Goal: Task Accomplishment & Management: Complete application form

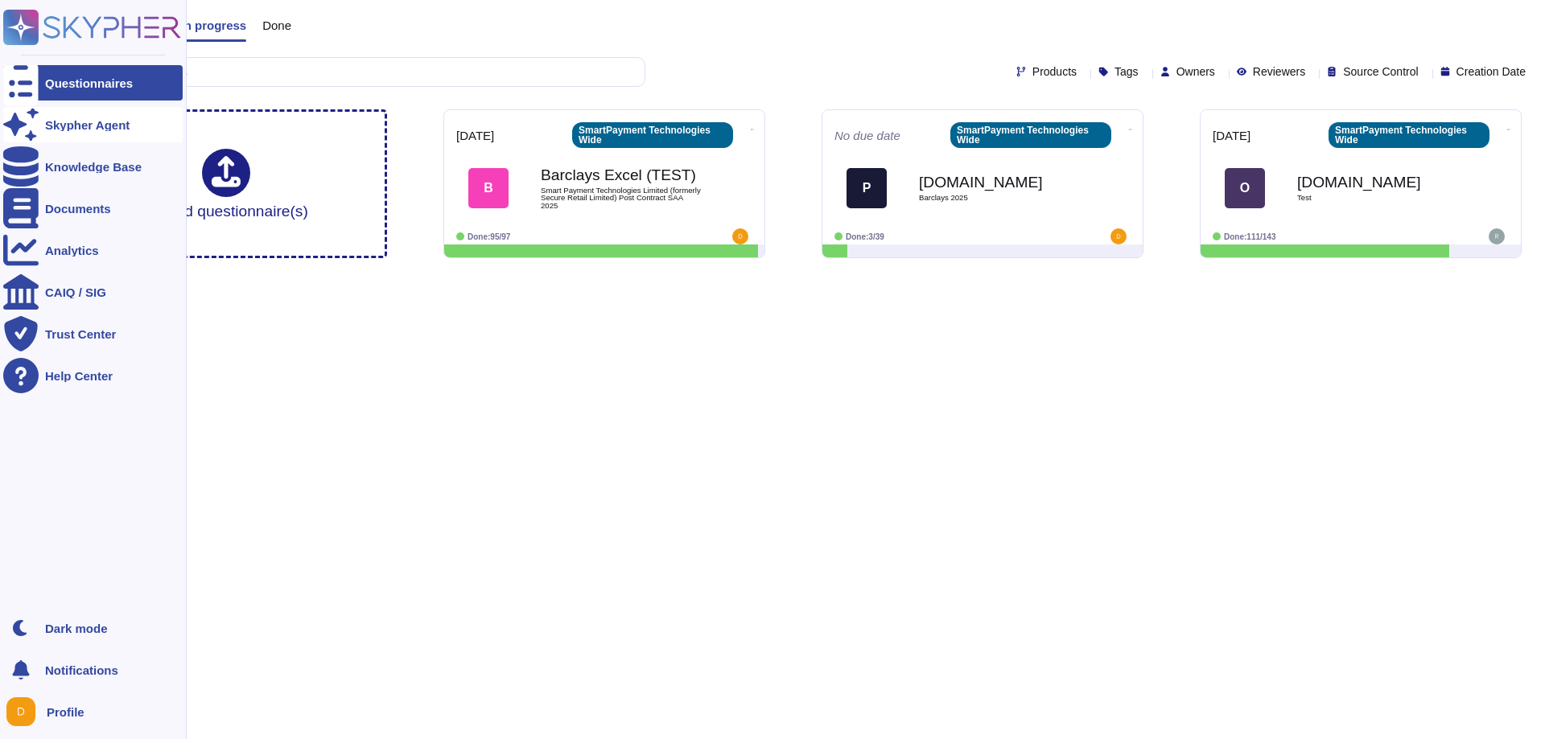
click at [56, 127] on div "Skypher Agent" at bounding box center [87, 125] width 84 height 12
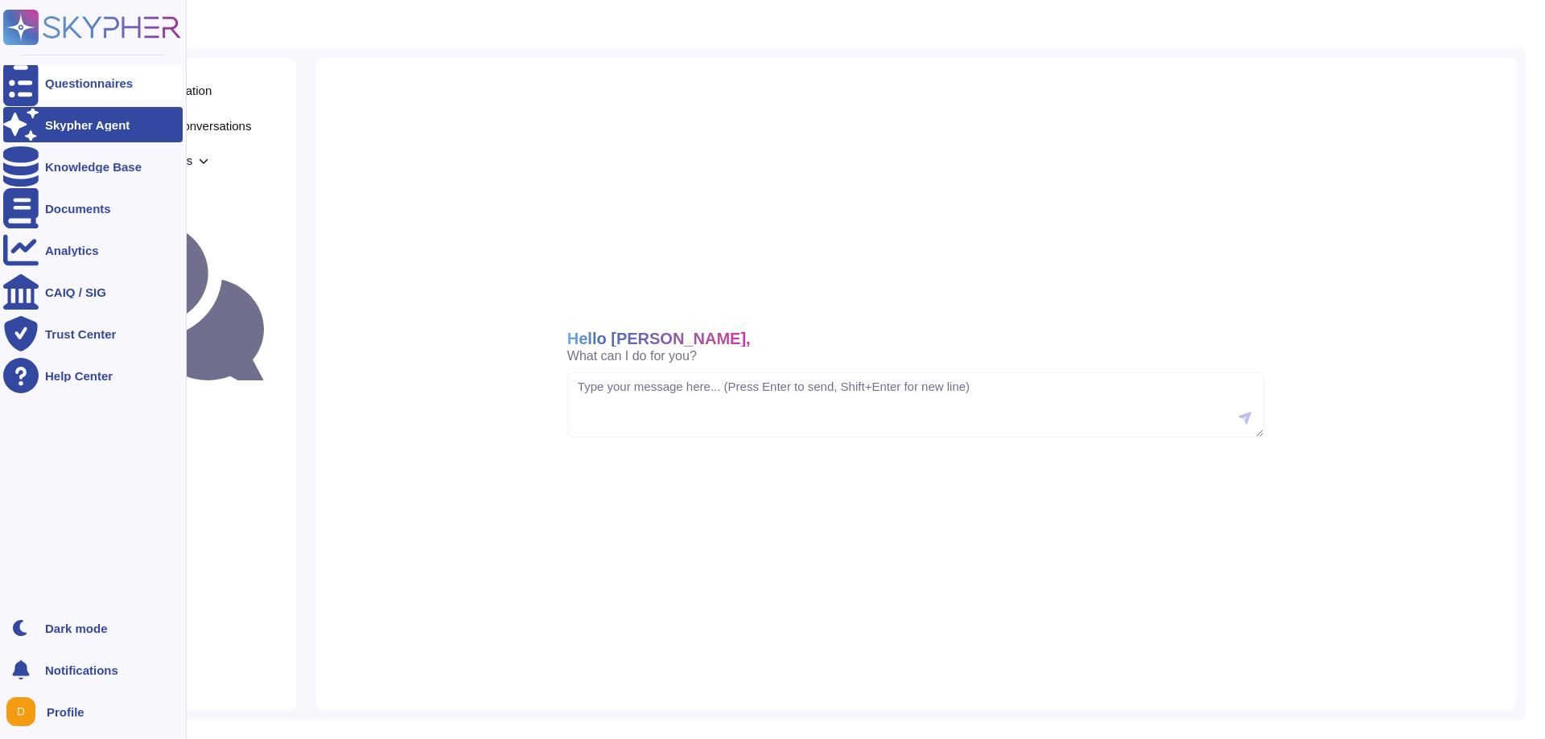
click at [72, 84] on div "Questionnaires" at bounding box center [89, 83] width 88 height 12
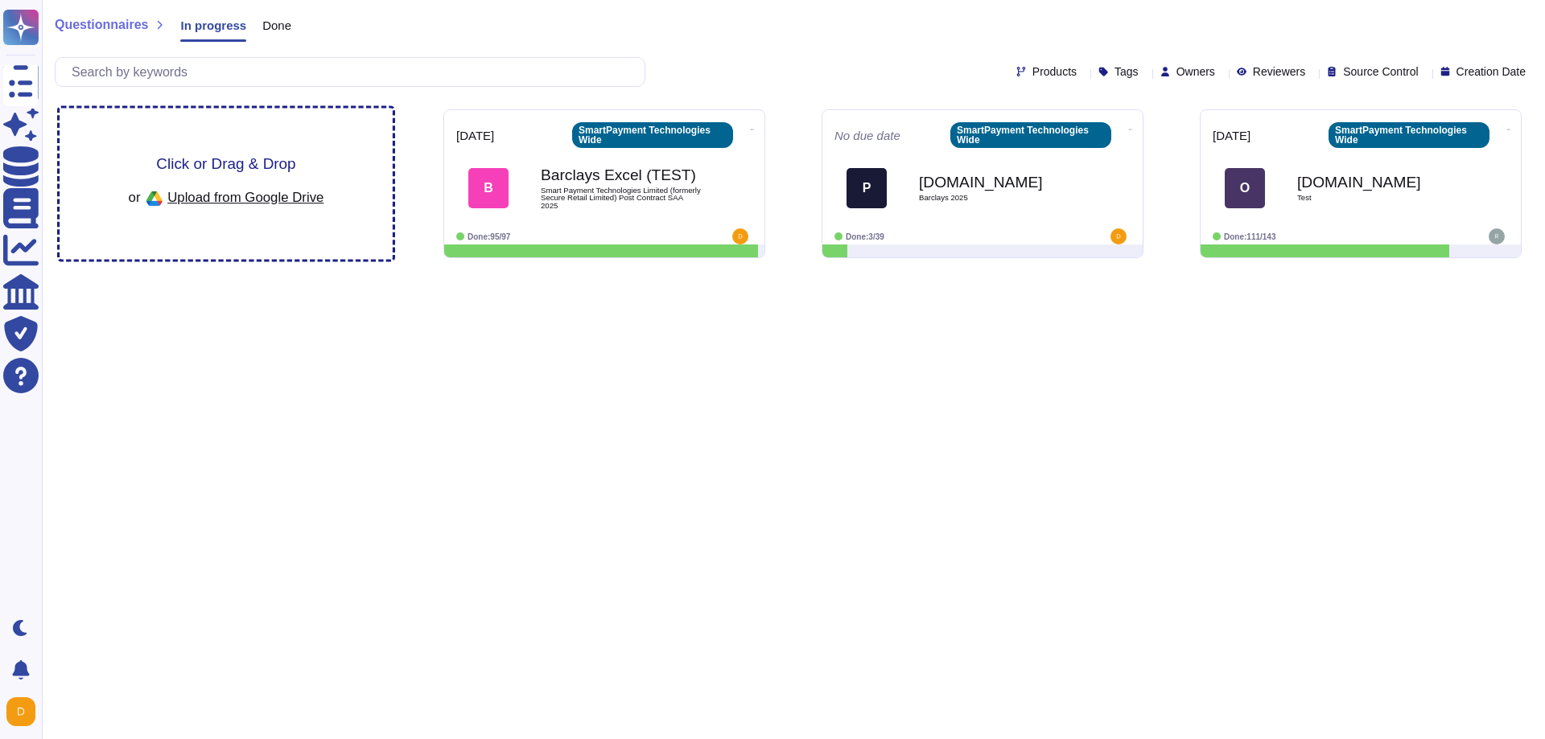
click at [258, 171] on span "Click or Drag & Drop" at bounding box center [225, 163] width 139 height 15
click at [1032, 68] on span "Products" at bounding box center [1054, 71] width 44 height 11
click at [1100, 72] on div "Tags" at bounding box center [1121, 72] width 47 height 12
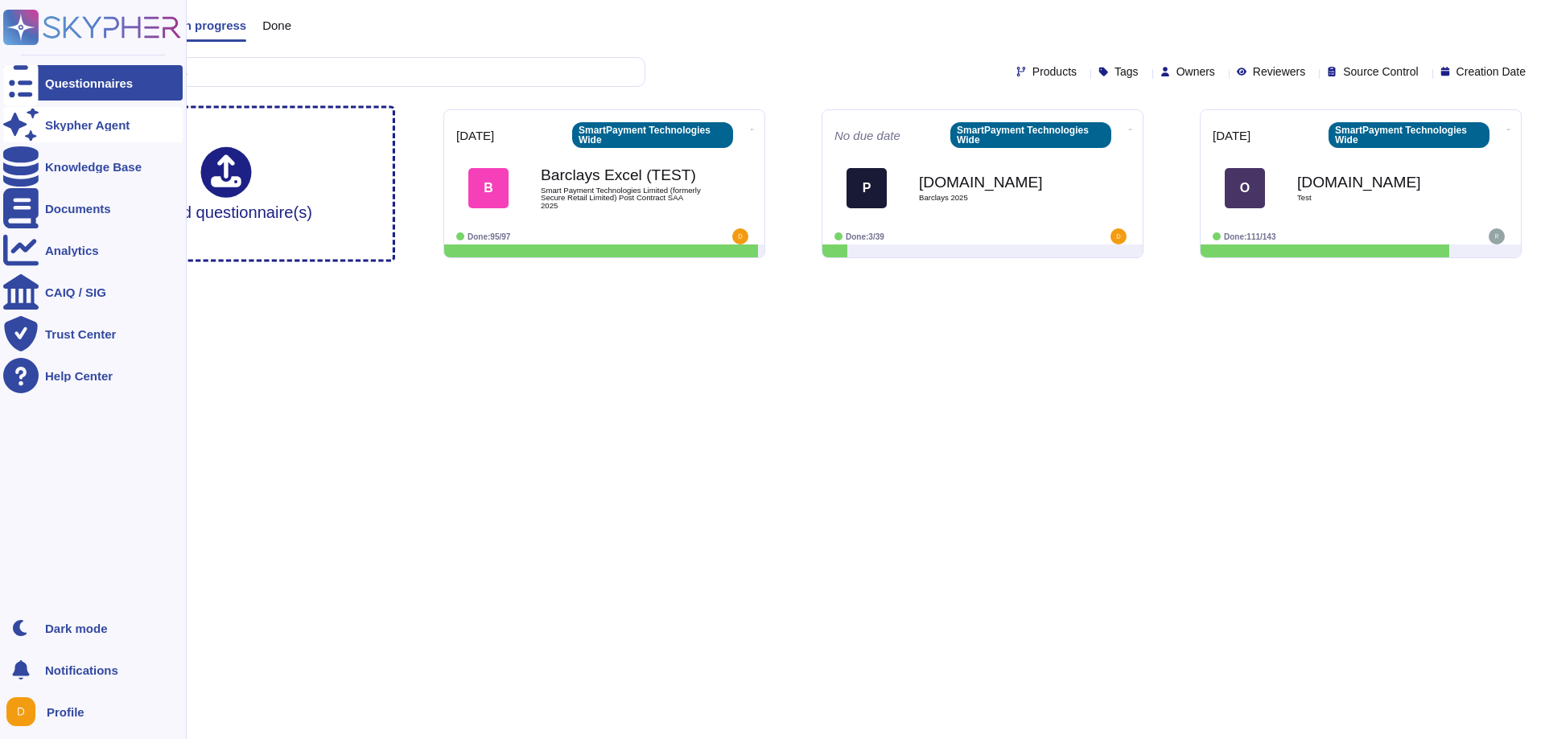
click at [14, 120] on icon at bounding box center [20, 124] width 35 height 31
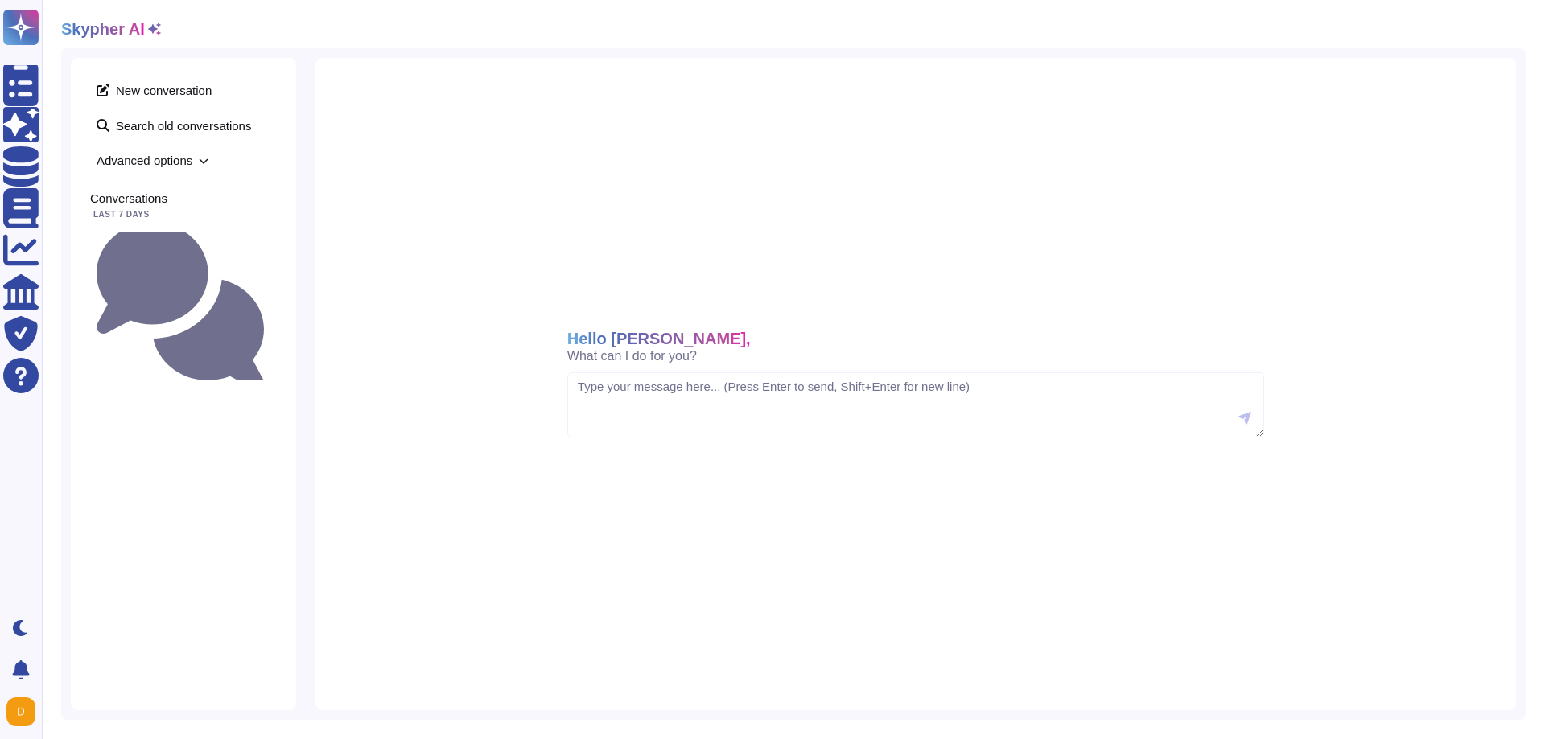
click at [1522, 266] on div "New conversation Search old conversations Advanced options Conversations Last 7…" at bounding box center [793, 384] width 1464 height 672
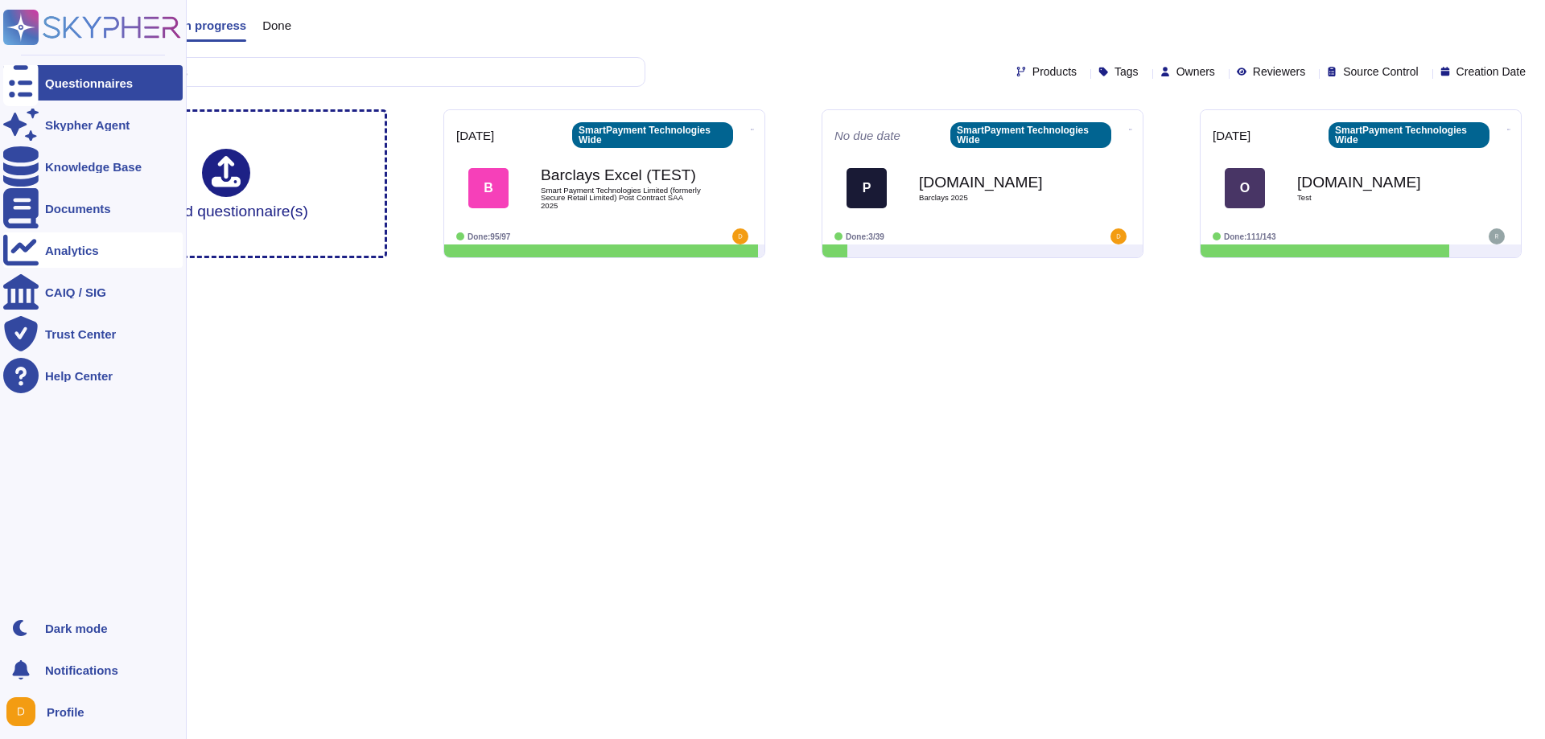
click at [41, 245] on div "Analytics" at bounding box center [92, 250] width 179 height 35
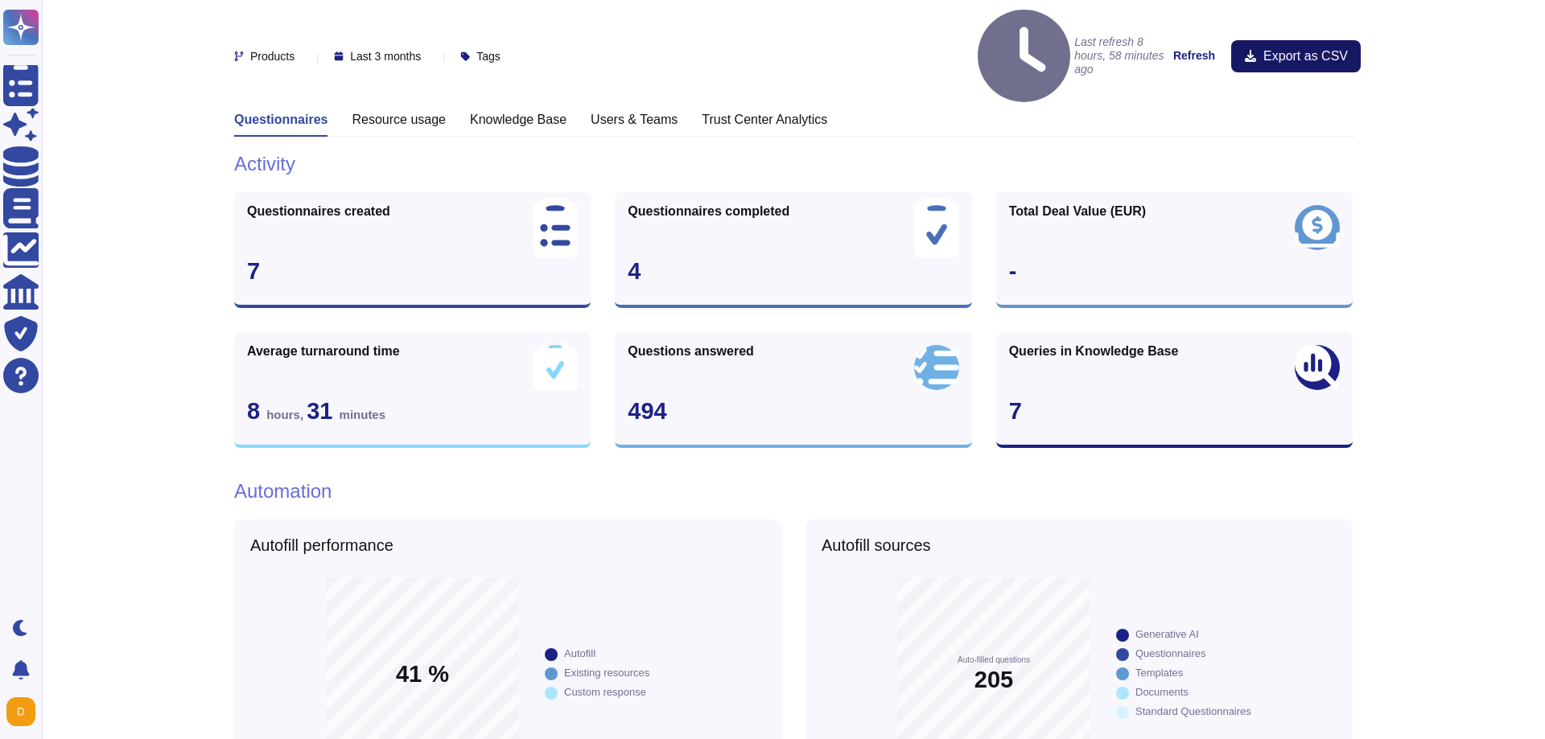
click at [1330, 50] on span "Export as CSV" at bounding box center [1305, 56] width 84 height 13
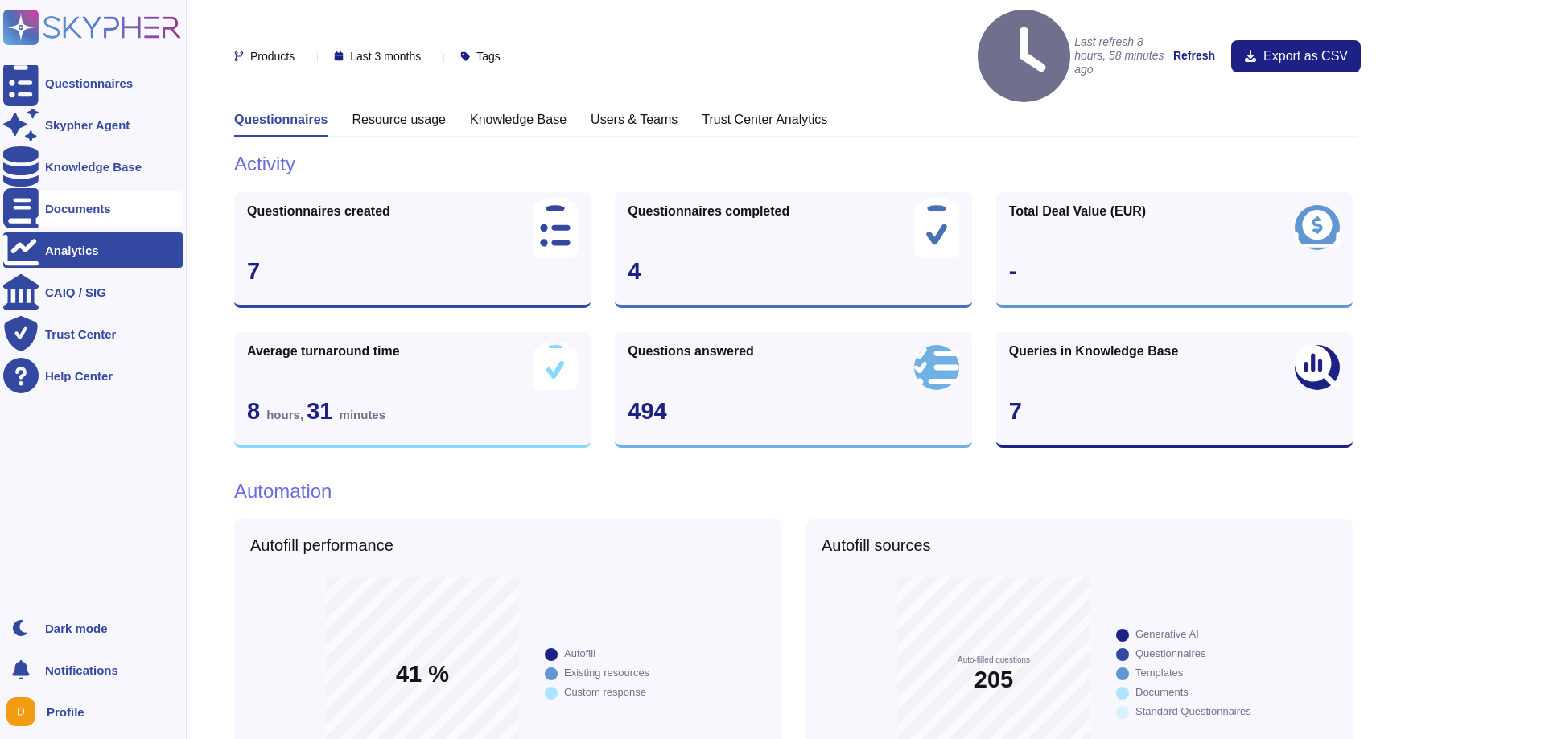
click at [24, 208] on icon at bounding box center [20, 208] width 35 height 40
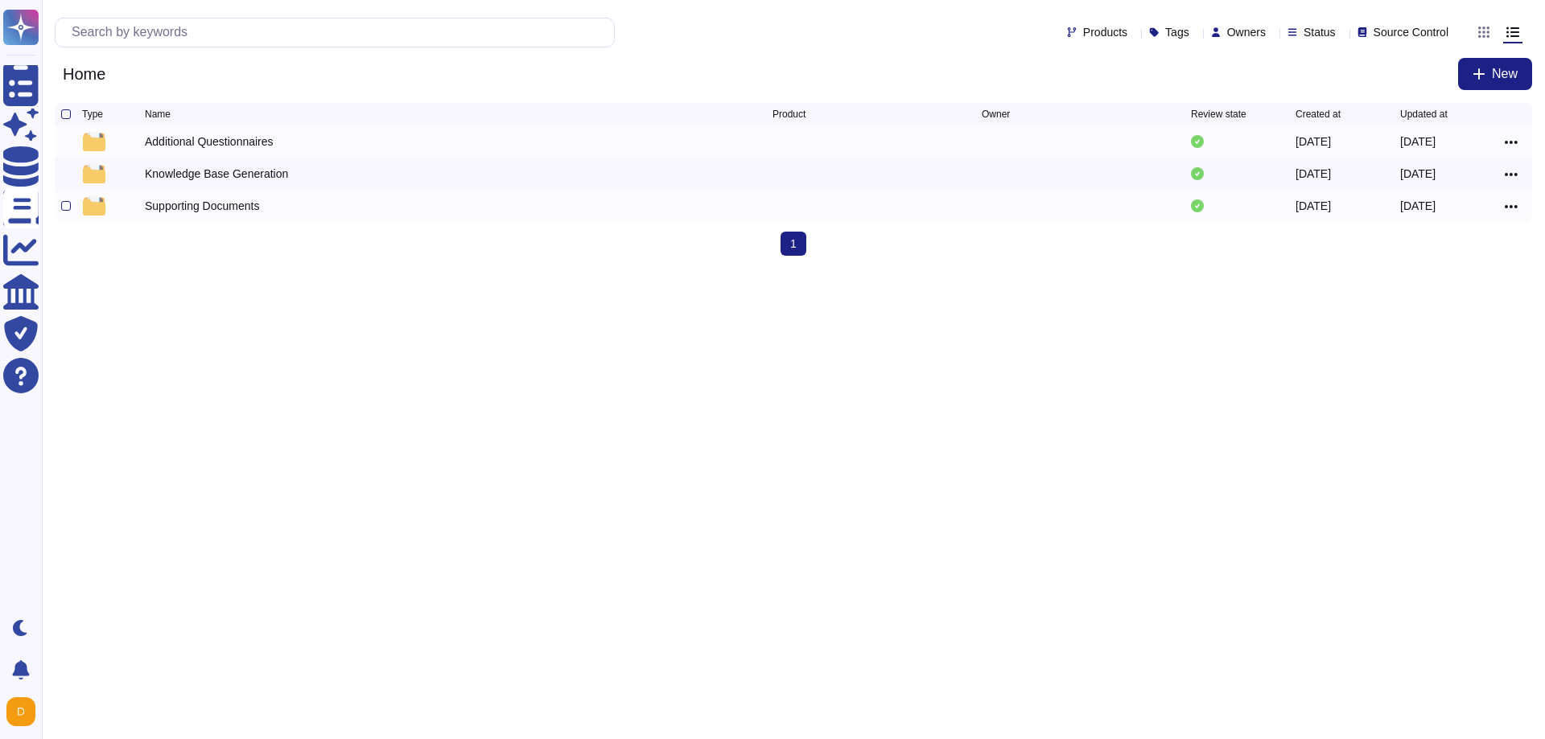
click at [98, 210] on img at bounding box center [94, 205] width 23 height 19
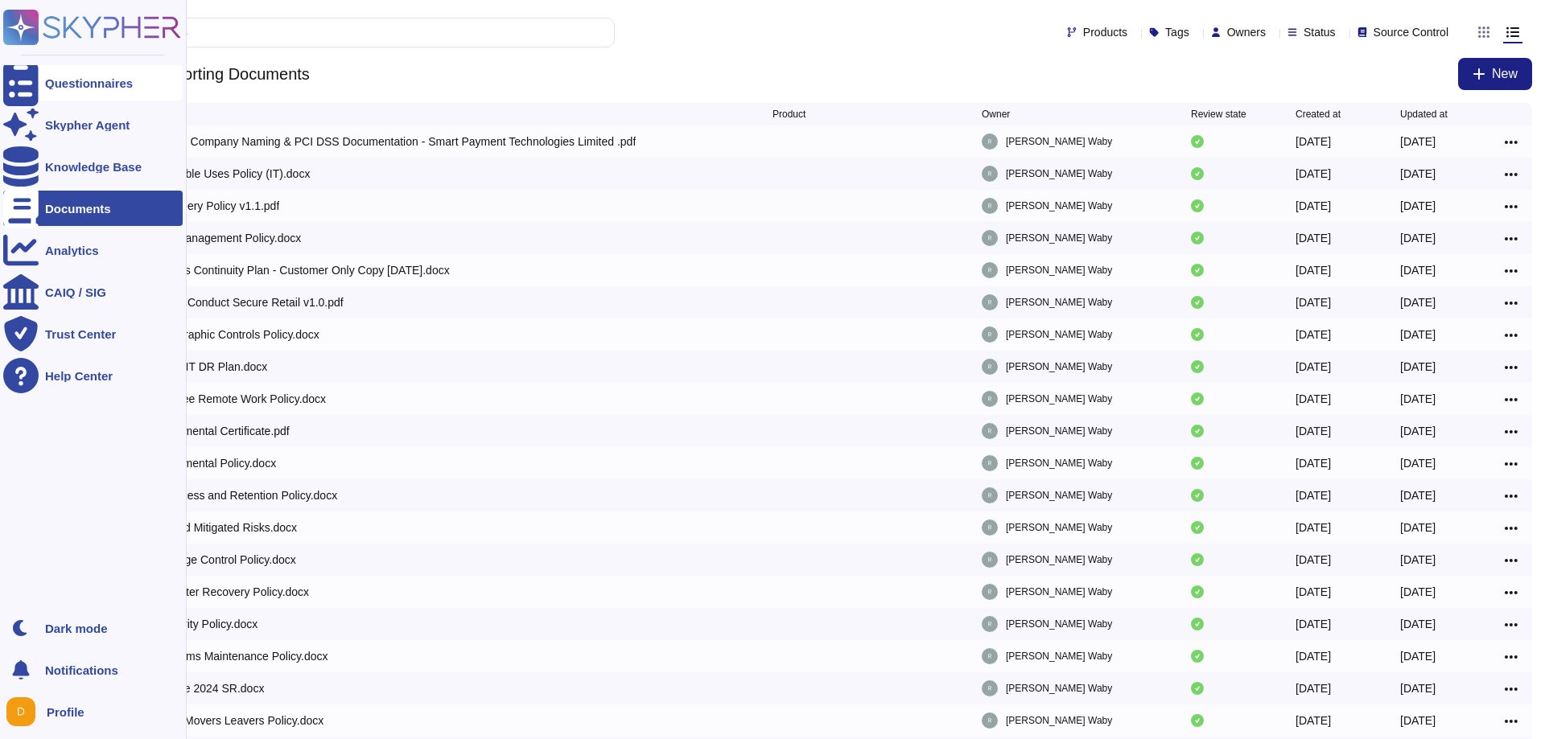
click at [60, 83] on div "Questionnaires" at bounding box center [89, 83] width 88 height 12
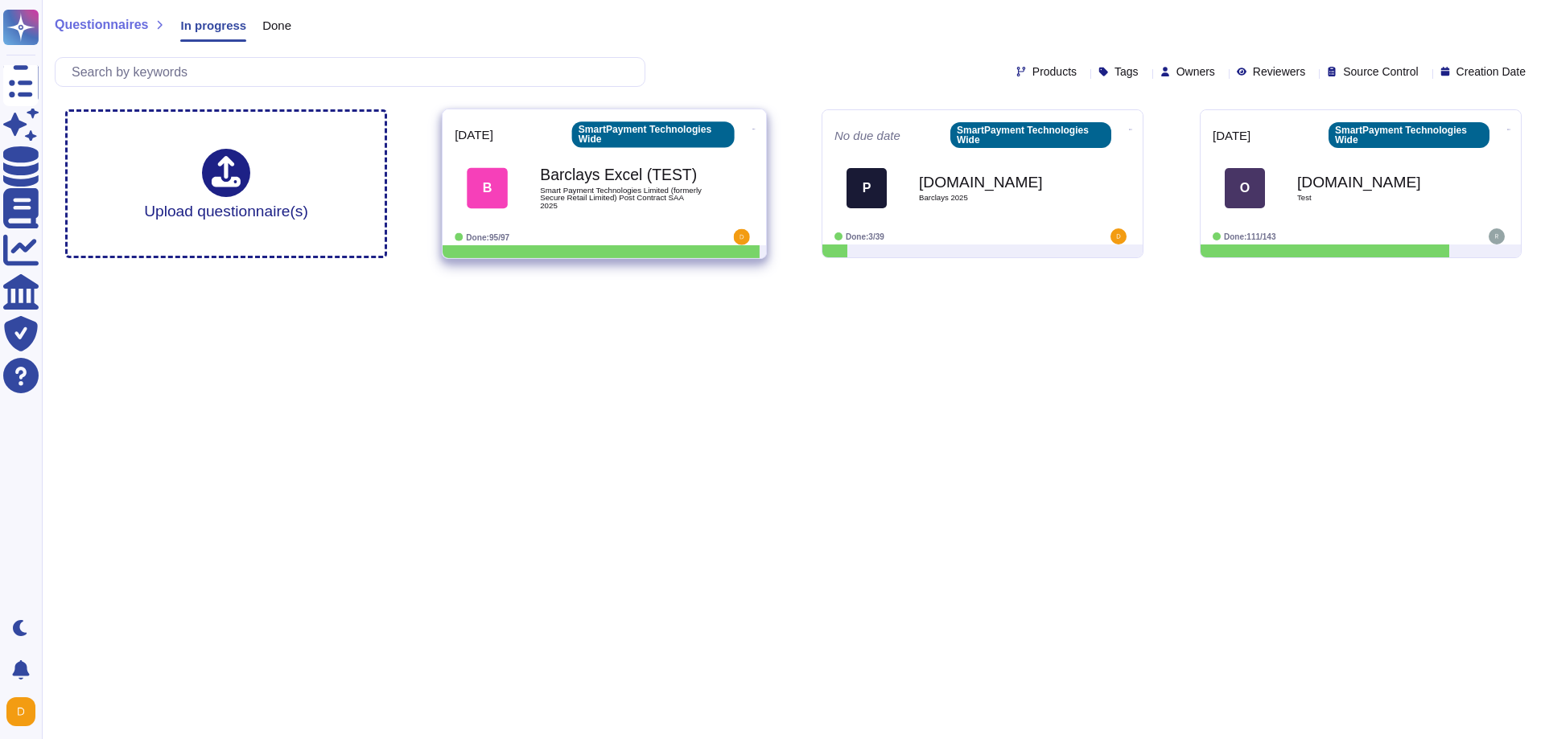
click at [752, 131] on icon at bounding box center [753, 129] width 3 height 4
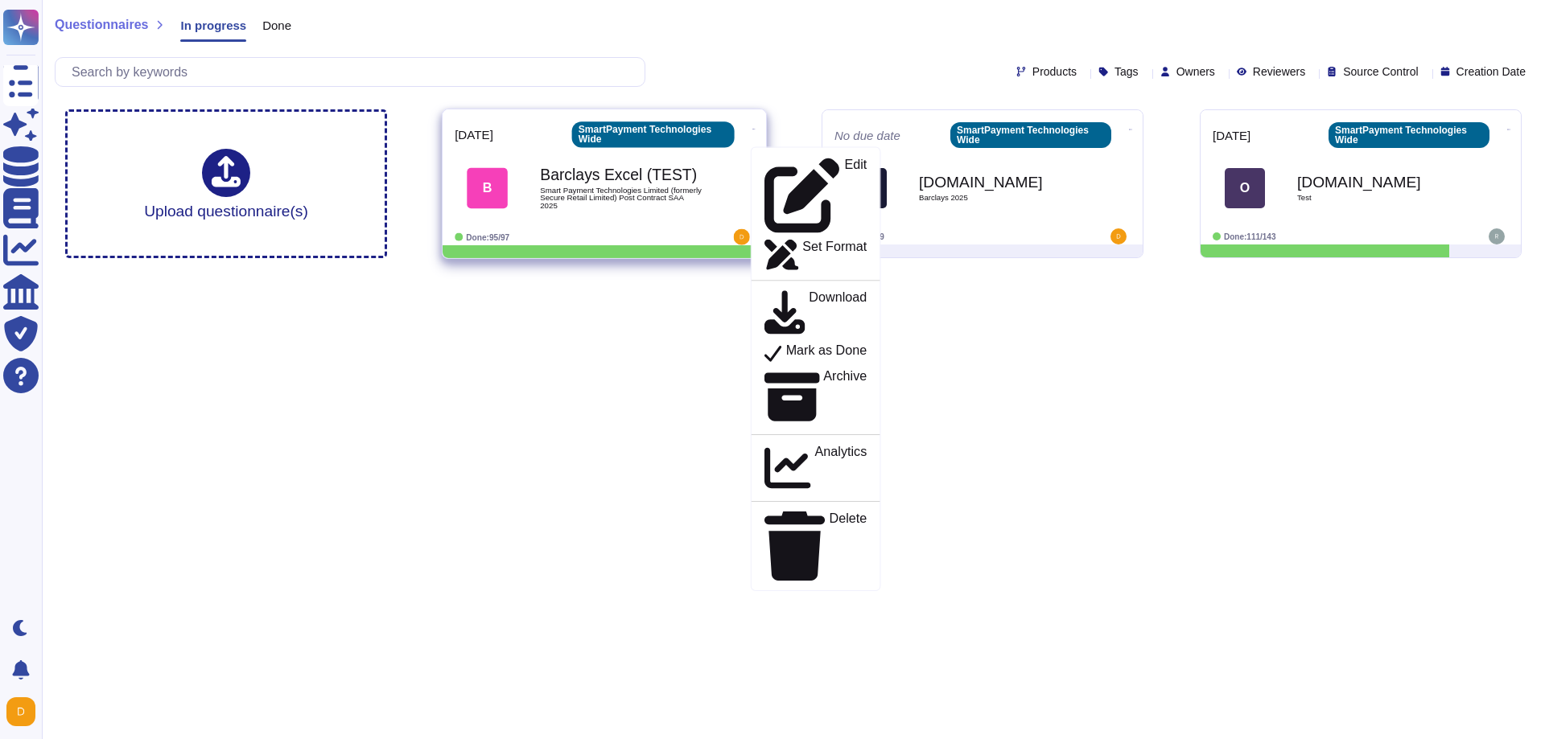
click at [724, 164] on span "B Barclays Excel (TEST) Smart Payment Technologies Limited (formerly Secure Ret…" at bounding box center [604, 188] width 299 height 65
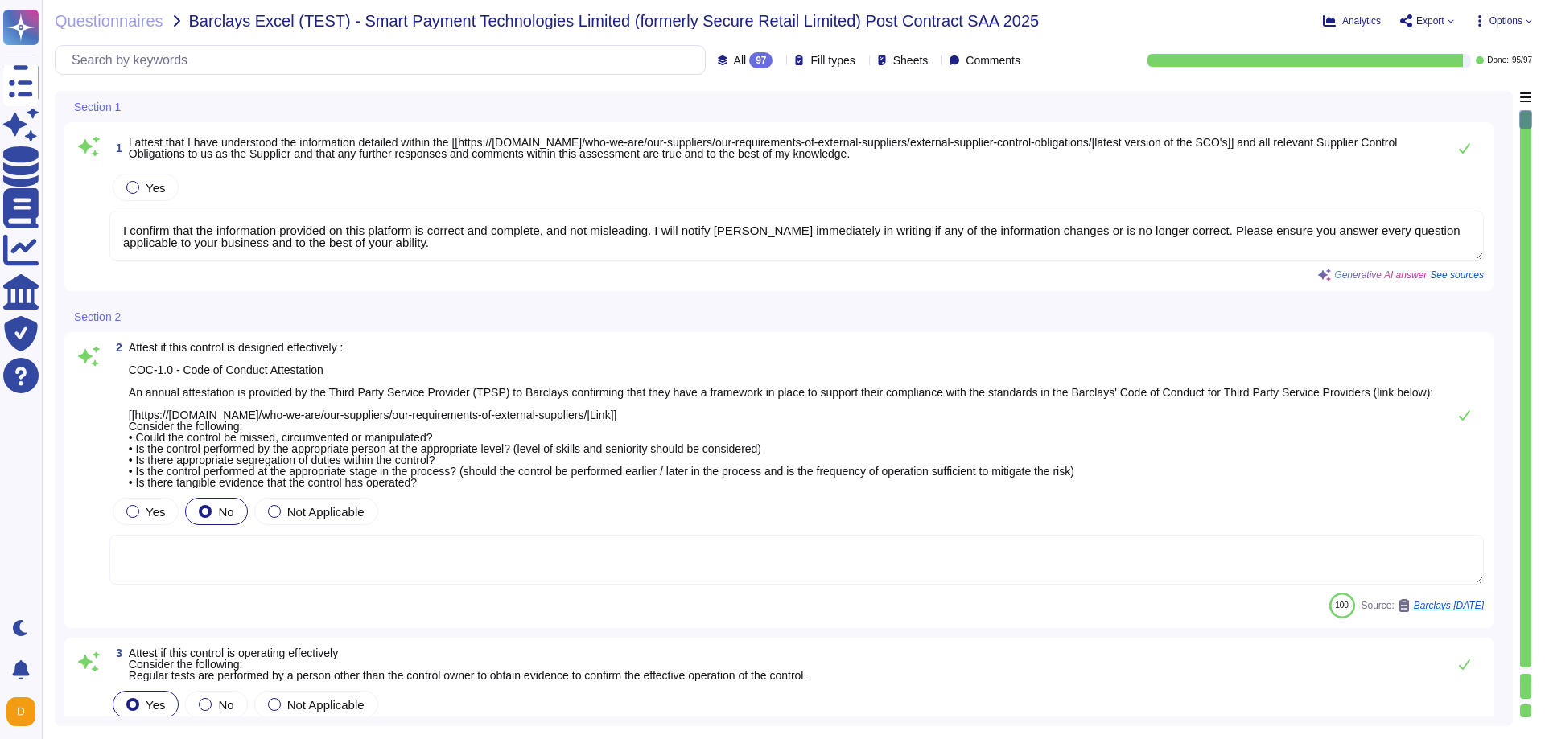
type textarea "I confirm that the information provided on this platform is correct and complet…"
type textarea "Regular tests are scheduled annually with our VRP provider, and IT will carry o…"
type textarea "N/A"
type textarea "1) Our organization has an environmental policy that outlines our commitment to…"
drag, startPoint x: 1529, startPoint y: 224, endPoint x: 1529, endPoint y: 240, distance: 15.3
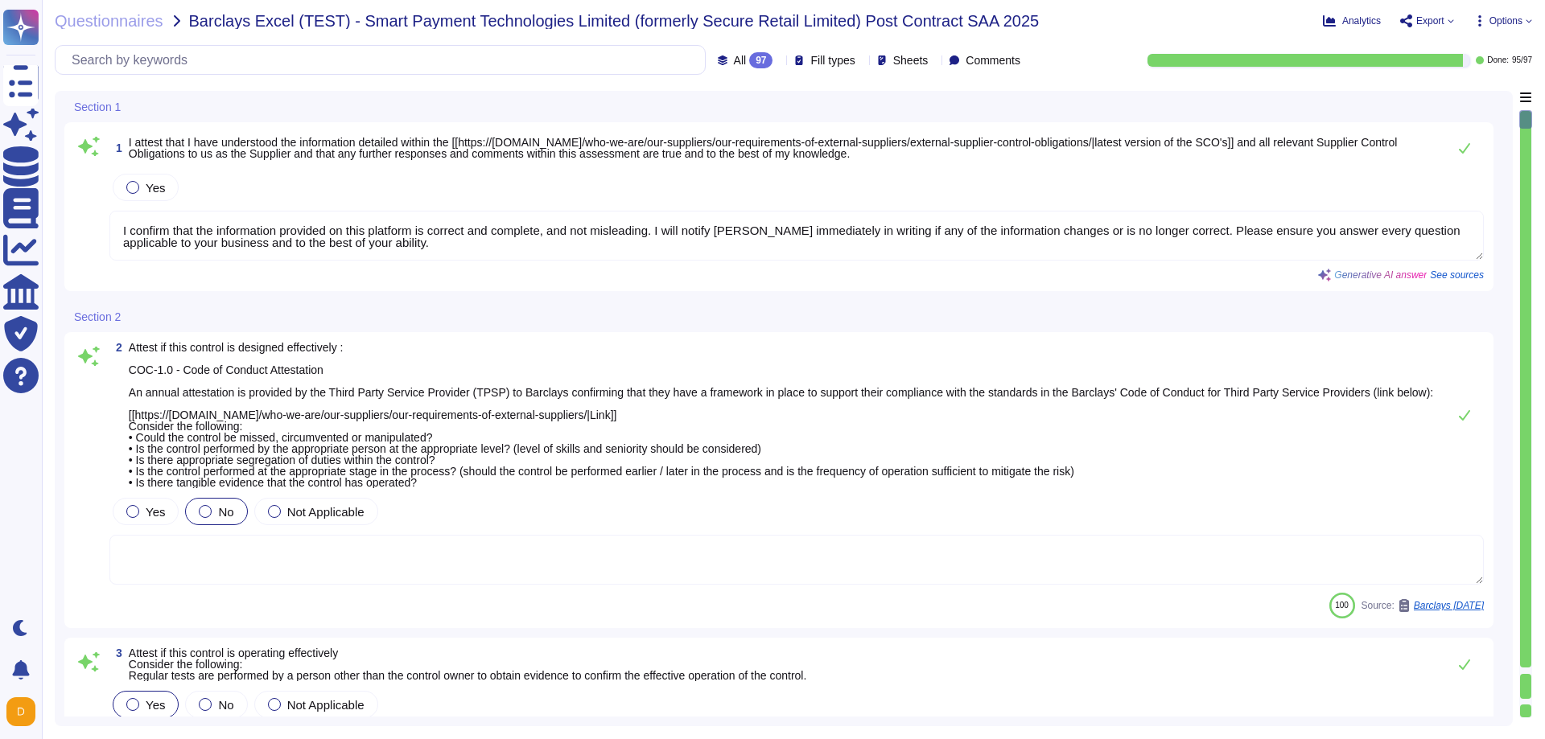
click at [1529, 240] on div at bounding box center [1525, 389] width 11 height 557
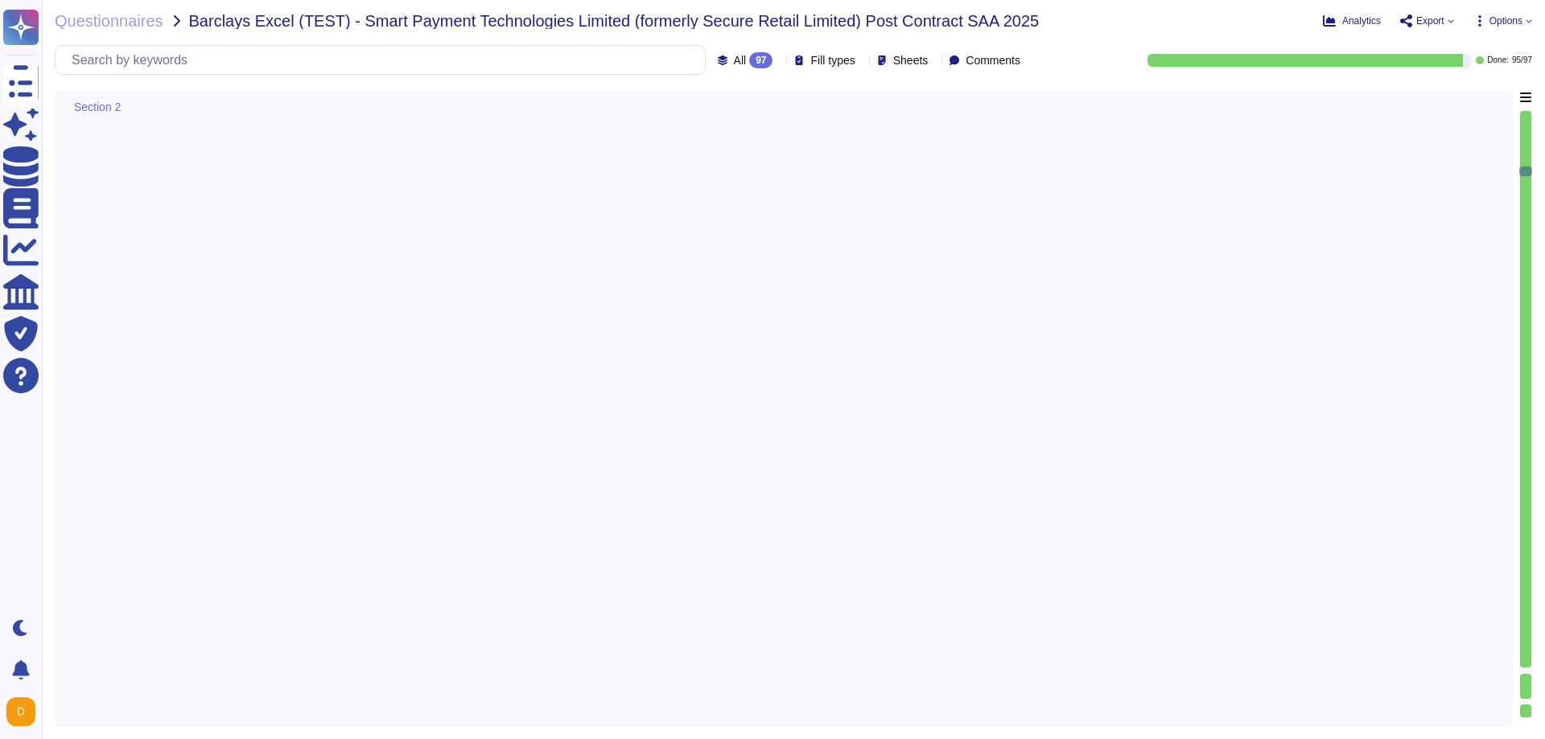
type textarea "Regular tests are scheduled annually with our VRP provider, and IT will carry o…"
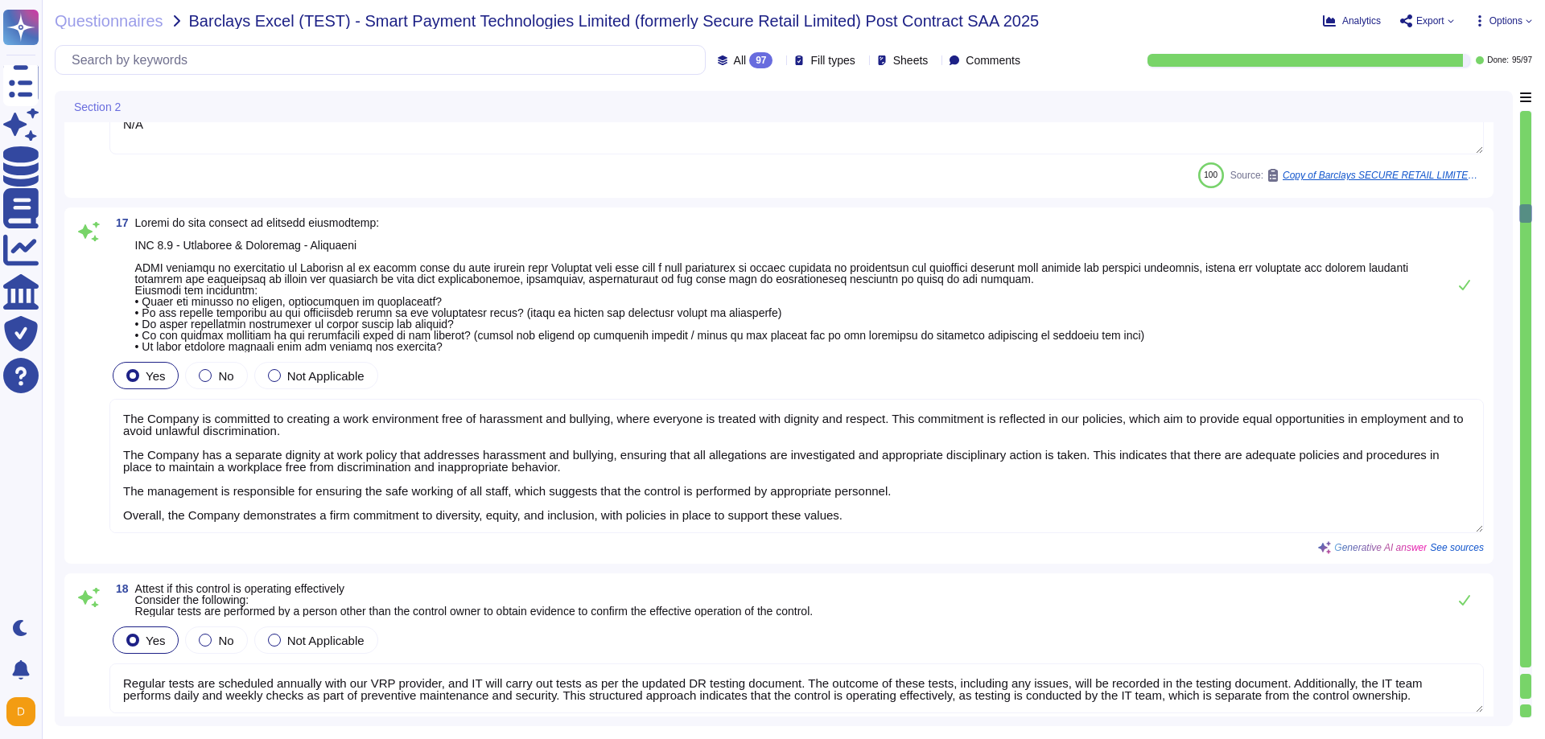
type textarea "N/A"
type textarea "The Company is committed to creating a work environment free of harassment and …"
type textarea "Regular tests are scheduled annually with our VRP provider, and IT will carry o…"
type textarea "N/A"
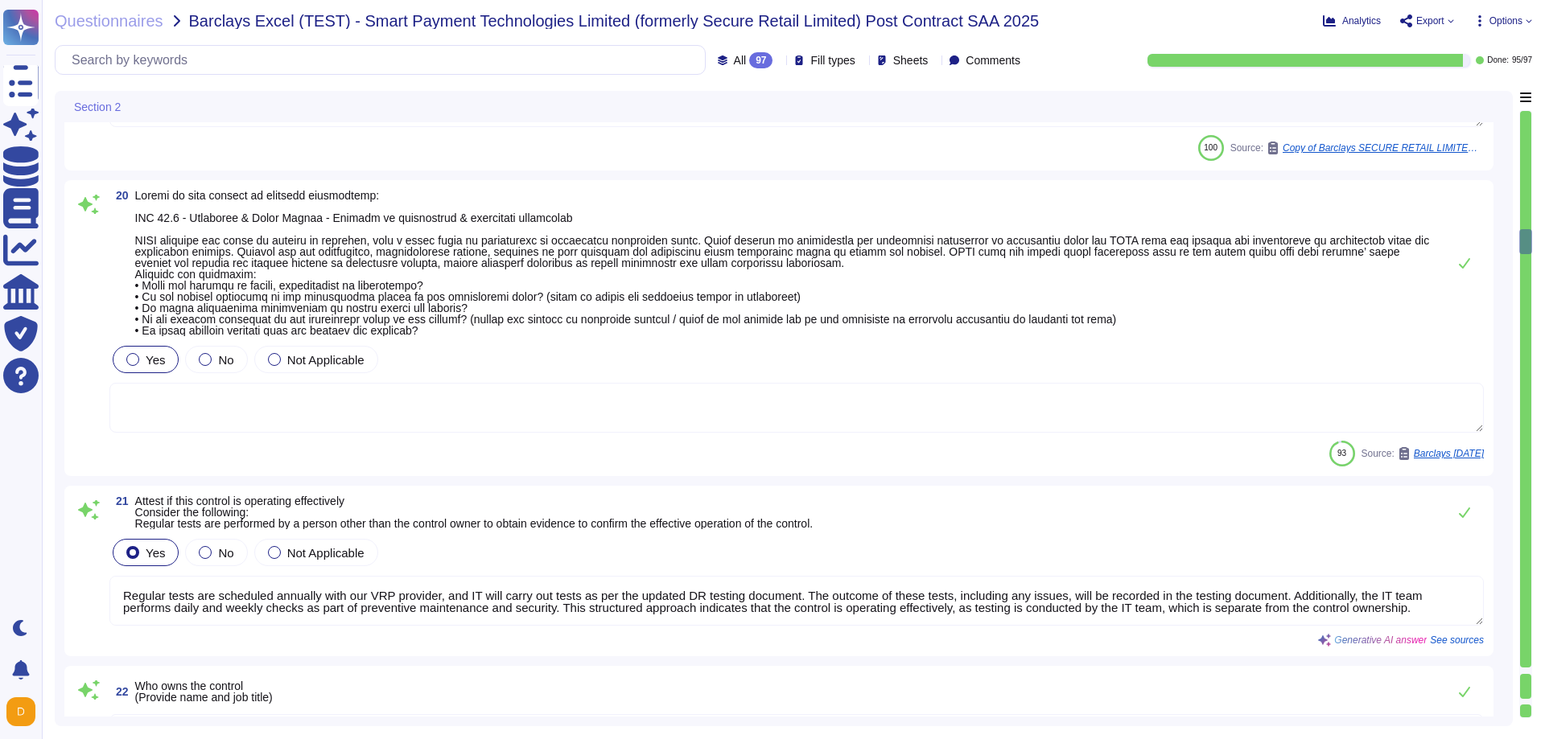
type textarea "Regular tests are scheduled annually with our VRP provider, and IT will carry o…"
type textarea "N/A"
type textarea "The company has a commitment from all levels of management to ensure there is n…"
type textarea "Regular tests are scheduled annually with our VRP provider, and IT will carry o…"
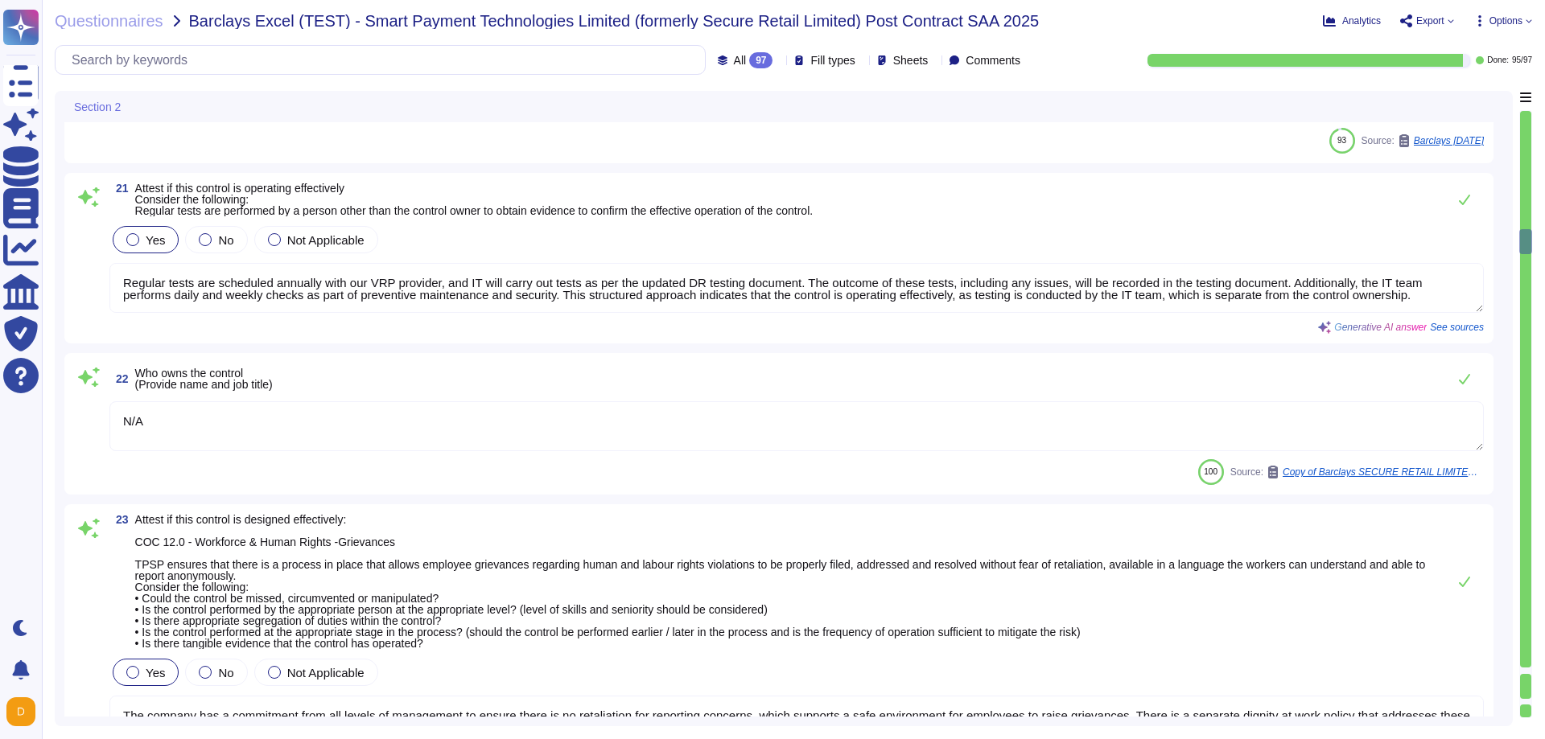
type textarea "N/A"
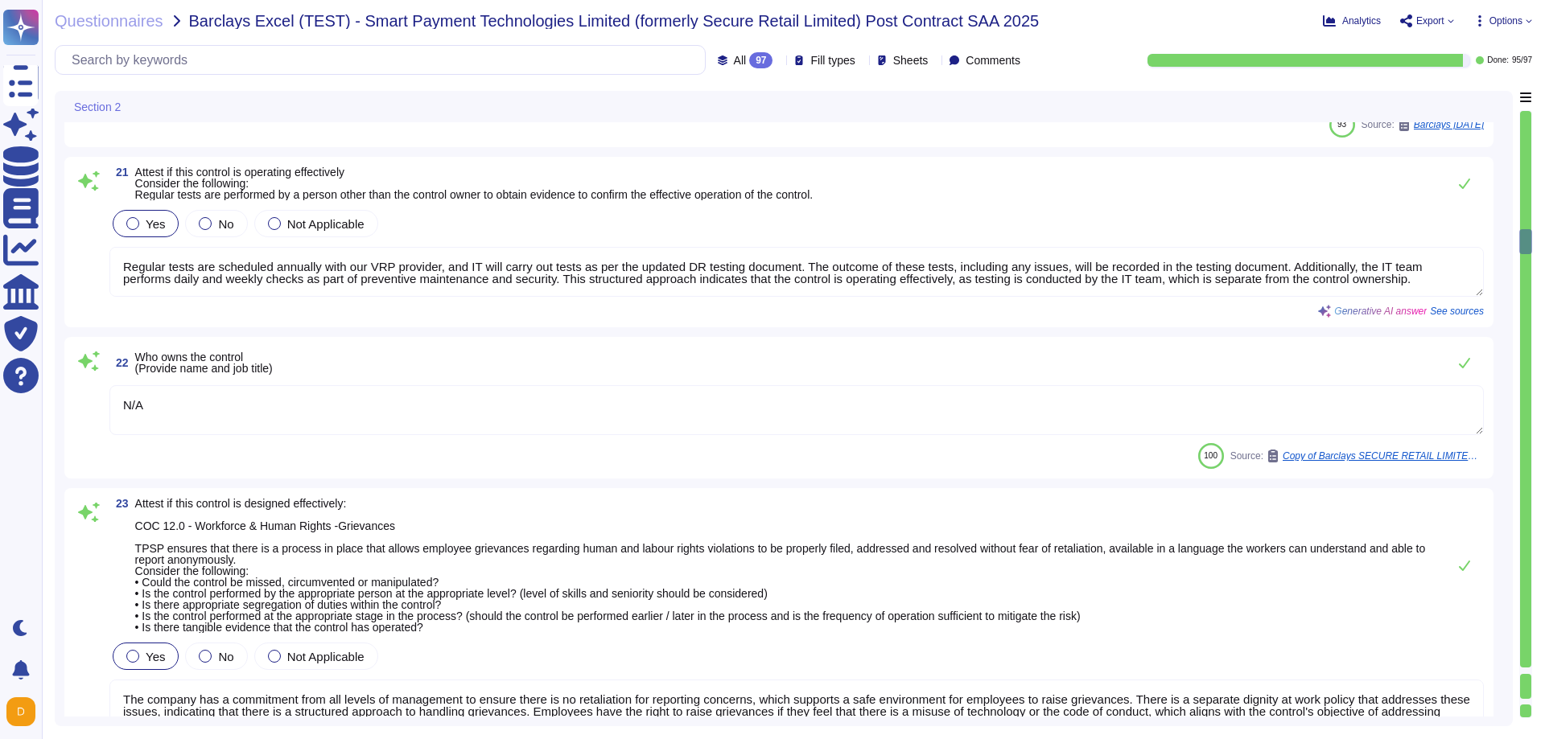
scroll to position [5003, 0]
click at [89, 178] on icon at bounding box center [89, 180] width 22 height 19
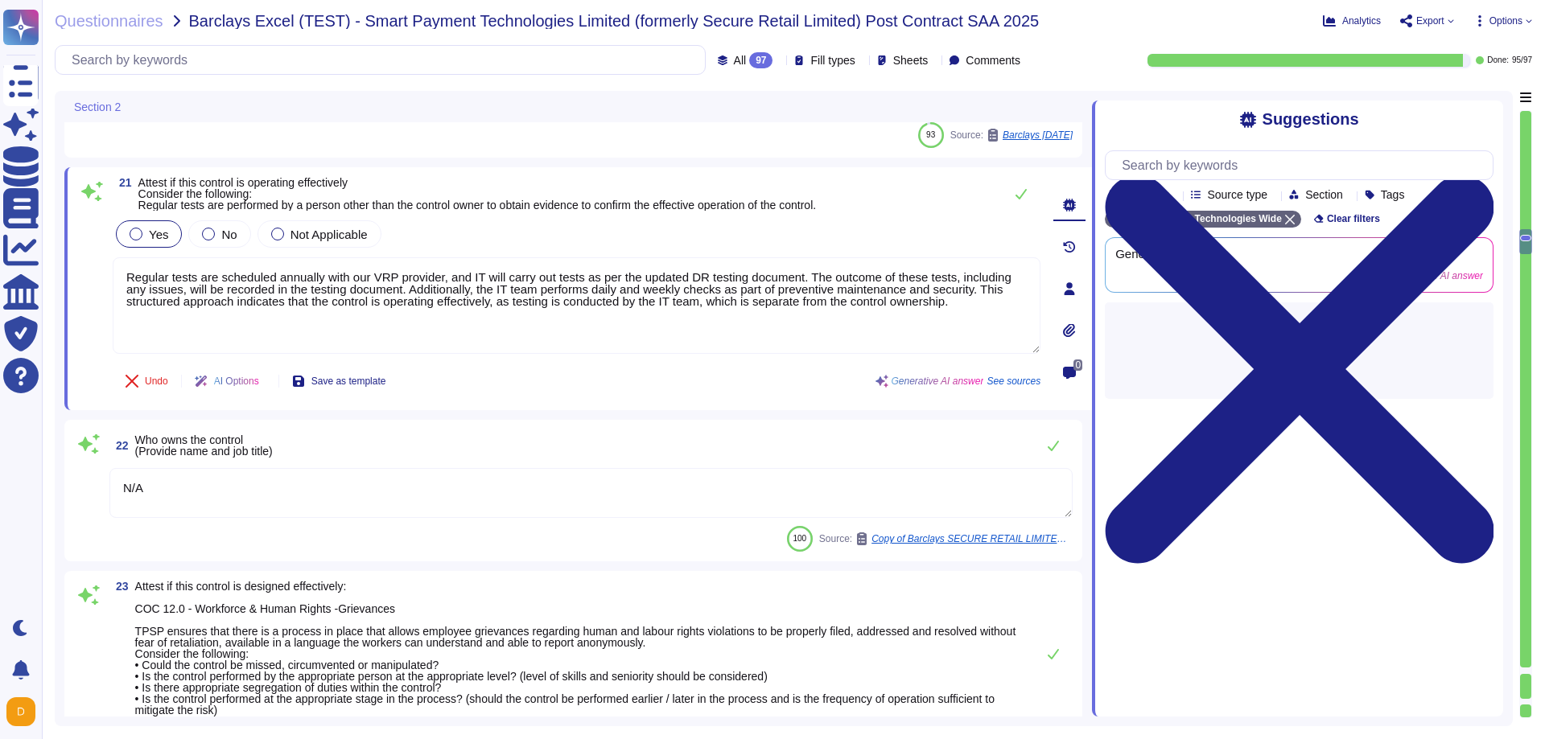
type textarea "N/A"
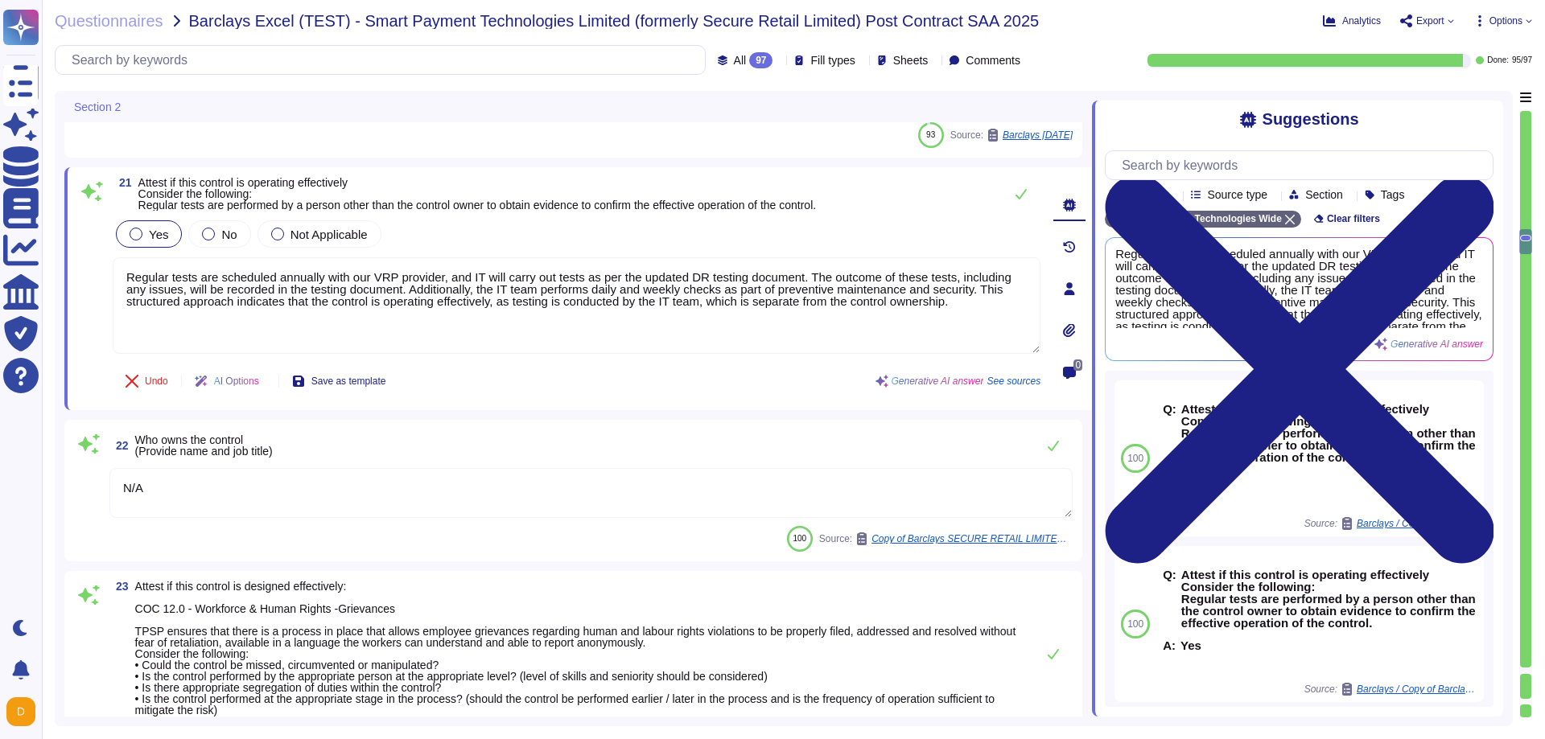
click at [1070, 286] on icon at bounding box center [1069, 288] width 13 height 13
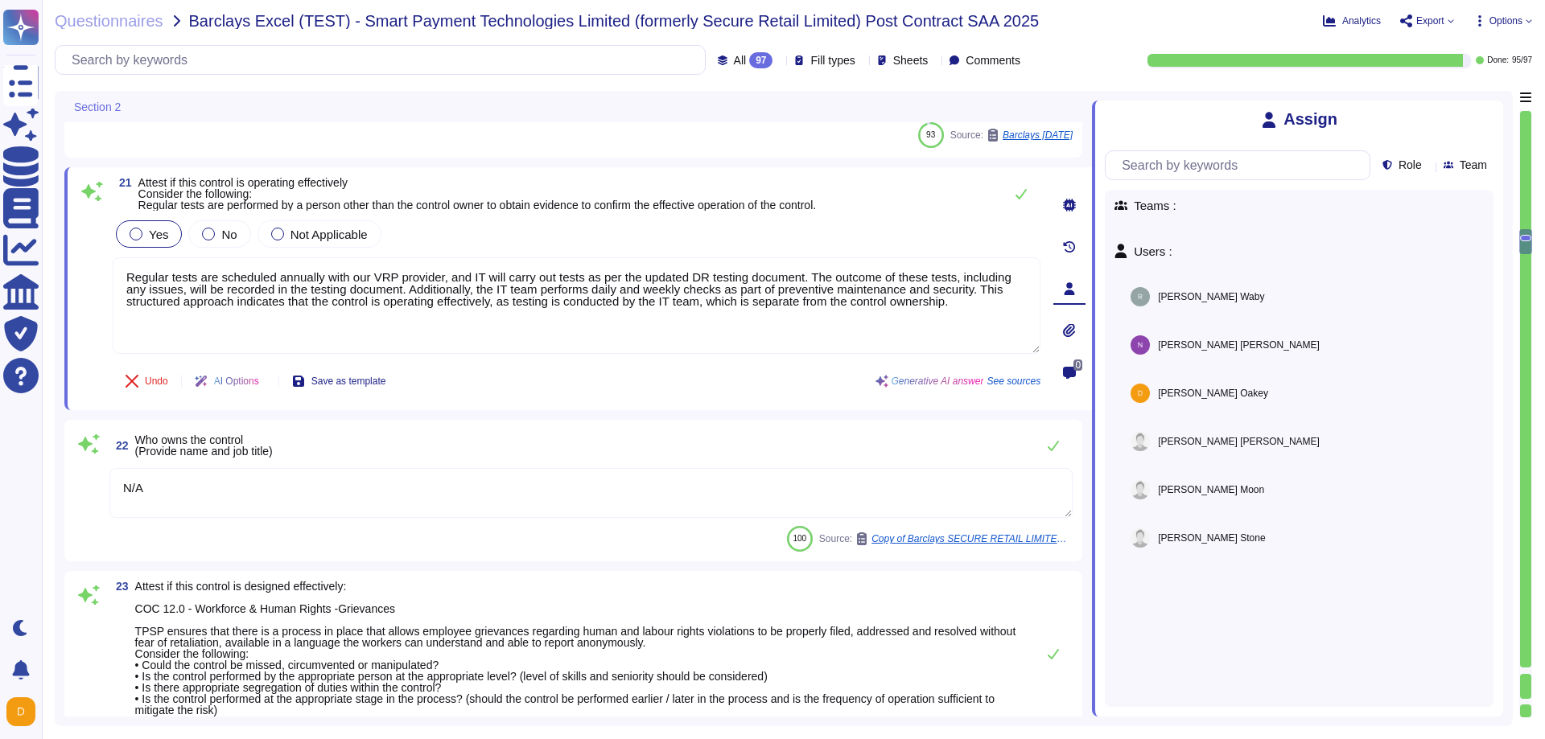
click at [1522, 217] on div at bounding box center [1525, 389] width 11 height 557
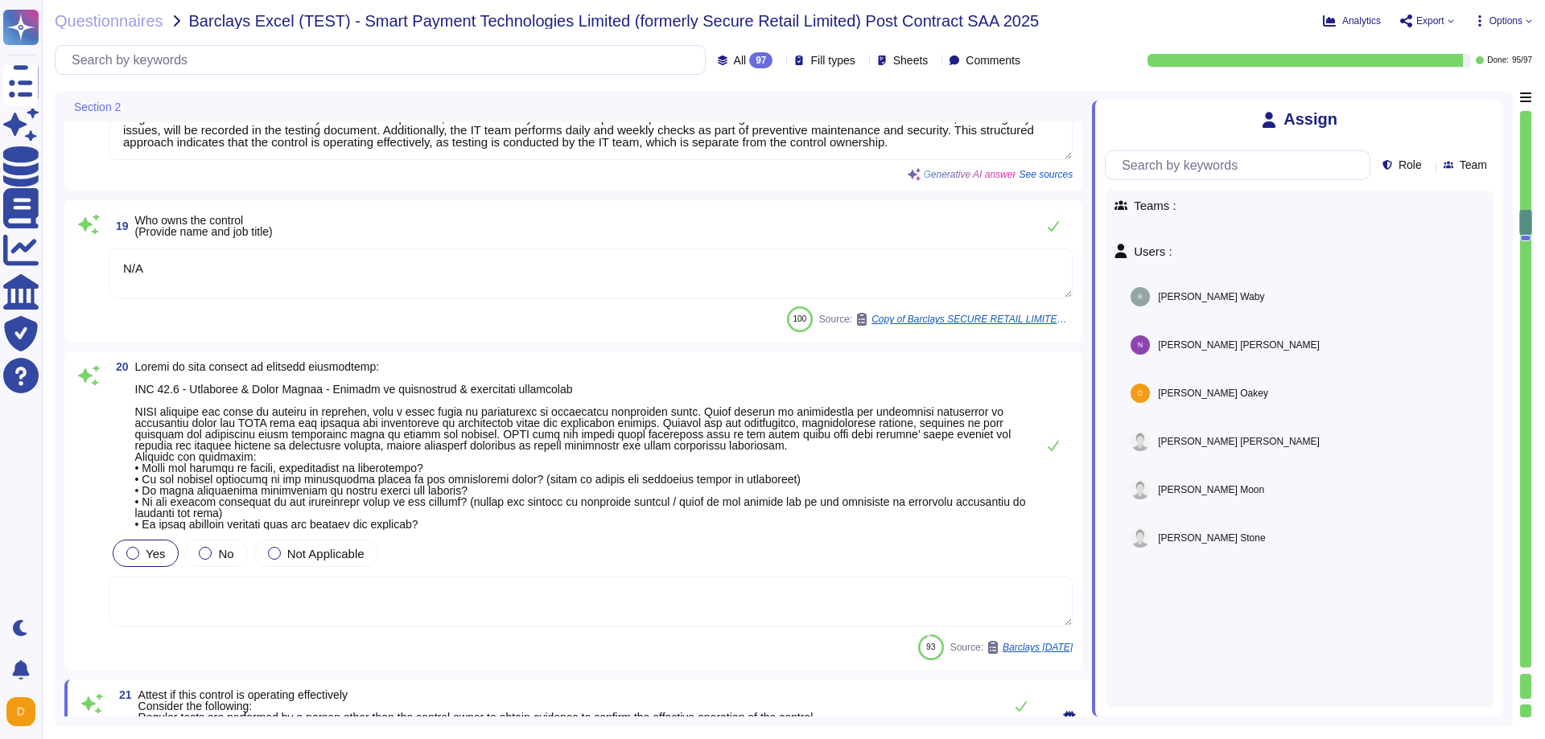
type textarea "The Company is committed to creating a work environment free of harassment and …"
type textarea "Regular tests are scheduled annually with our VRP provider, and IT will carry o…"
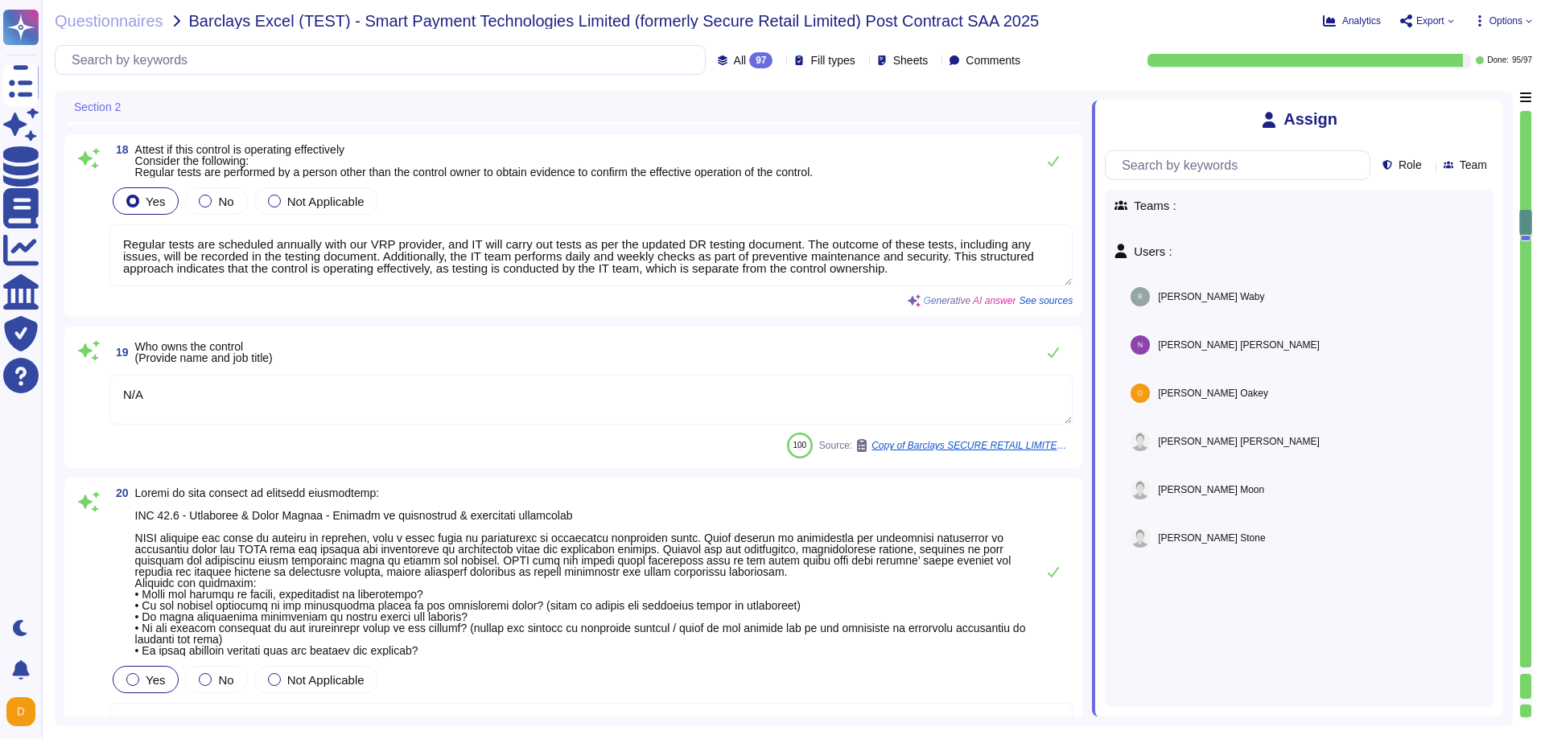
scroll to position [4422, 0]
drag, startPoint x: 1531, startPoint y: 234, endPoint x: 1527, endPoint y: 134, distance: 99.8
click at [1527, 138] on div at bounding box center [1525, 414] width 13 height 608
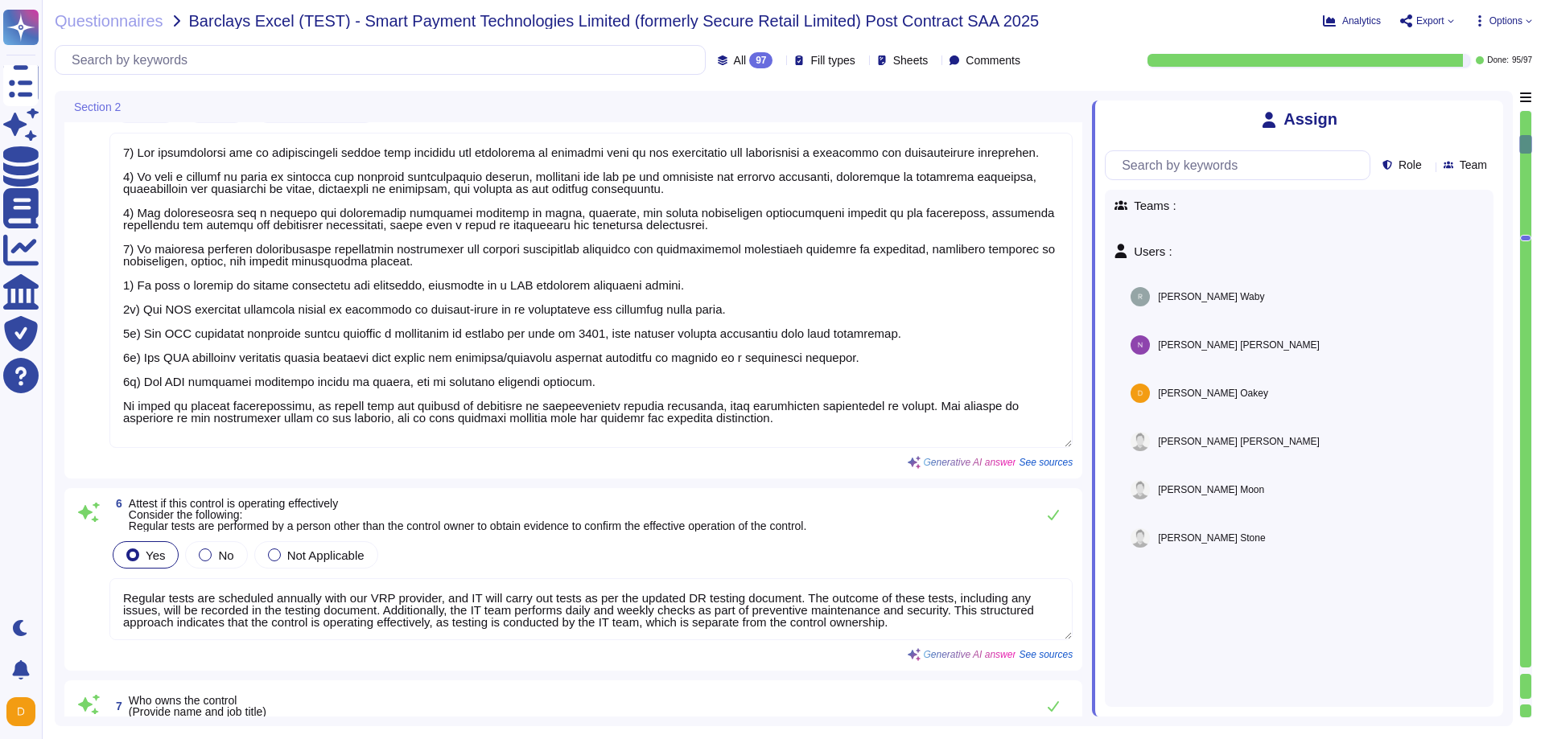
type textarea "1) Our organization has an environmental policy that outlines our commitment to…"
type textarea "Regular tests are scheduled annually with our VRP provider, and IT will carry o…"
type textarea "N/A"
type textarea "The company confirms compliance with all applicable health and safety laws and …"
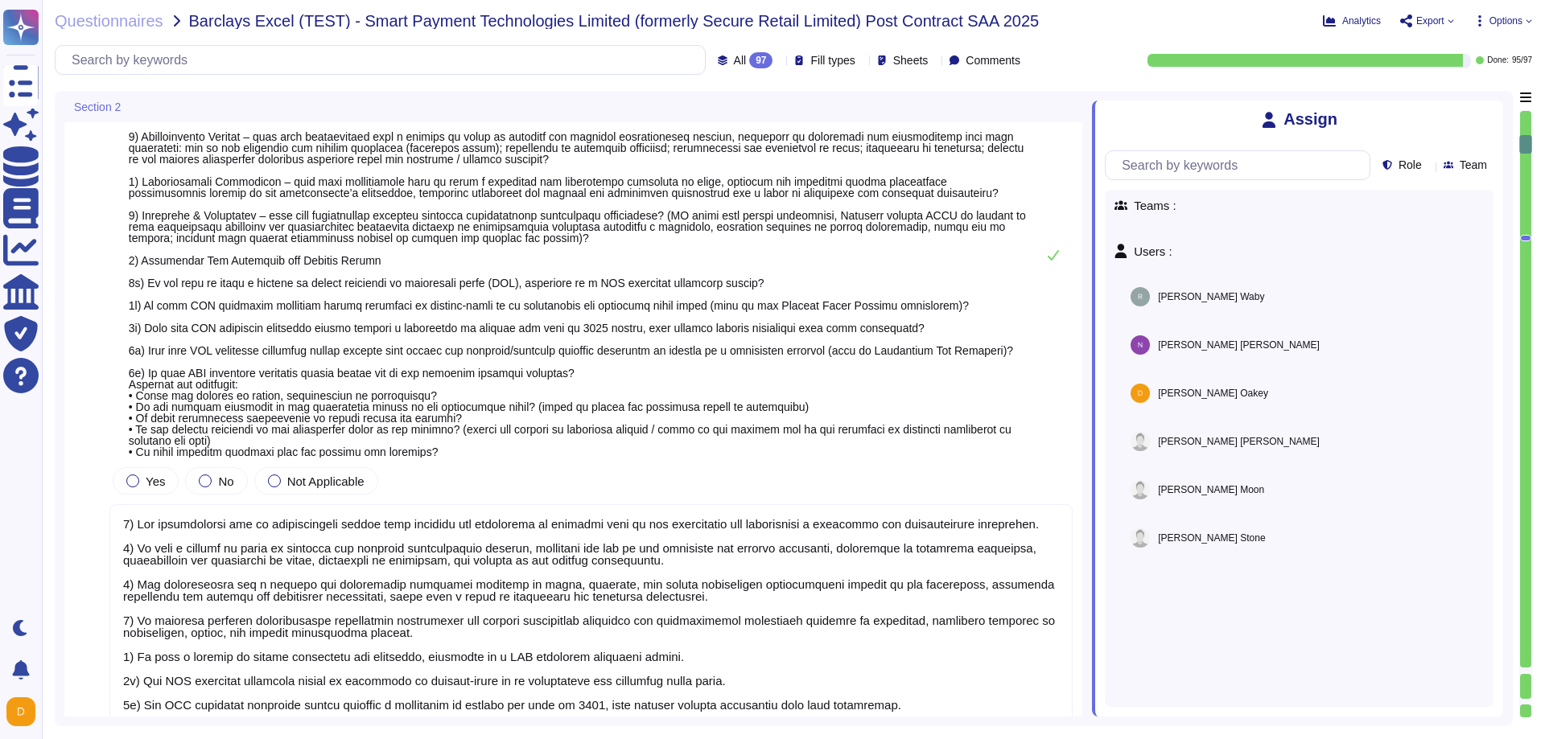
click at [1527, 132] on div at bounding box center [1525, 389] width 11 height 557
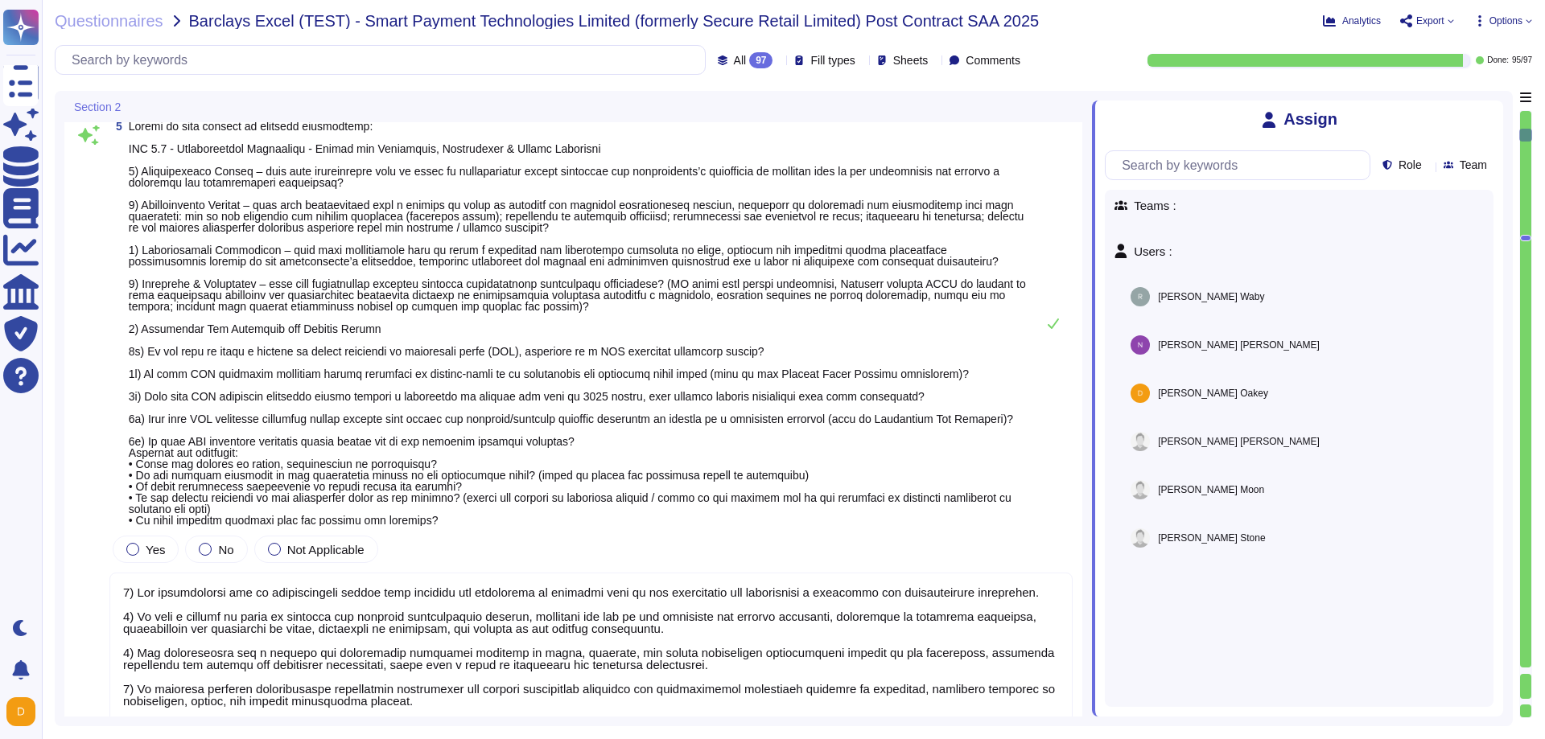
type textarea "Regular tests are scheduled annually with our VRP provider, and IT will carry o…"
type textarea "N/A"
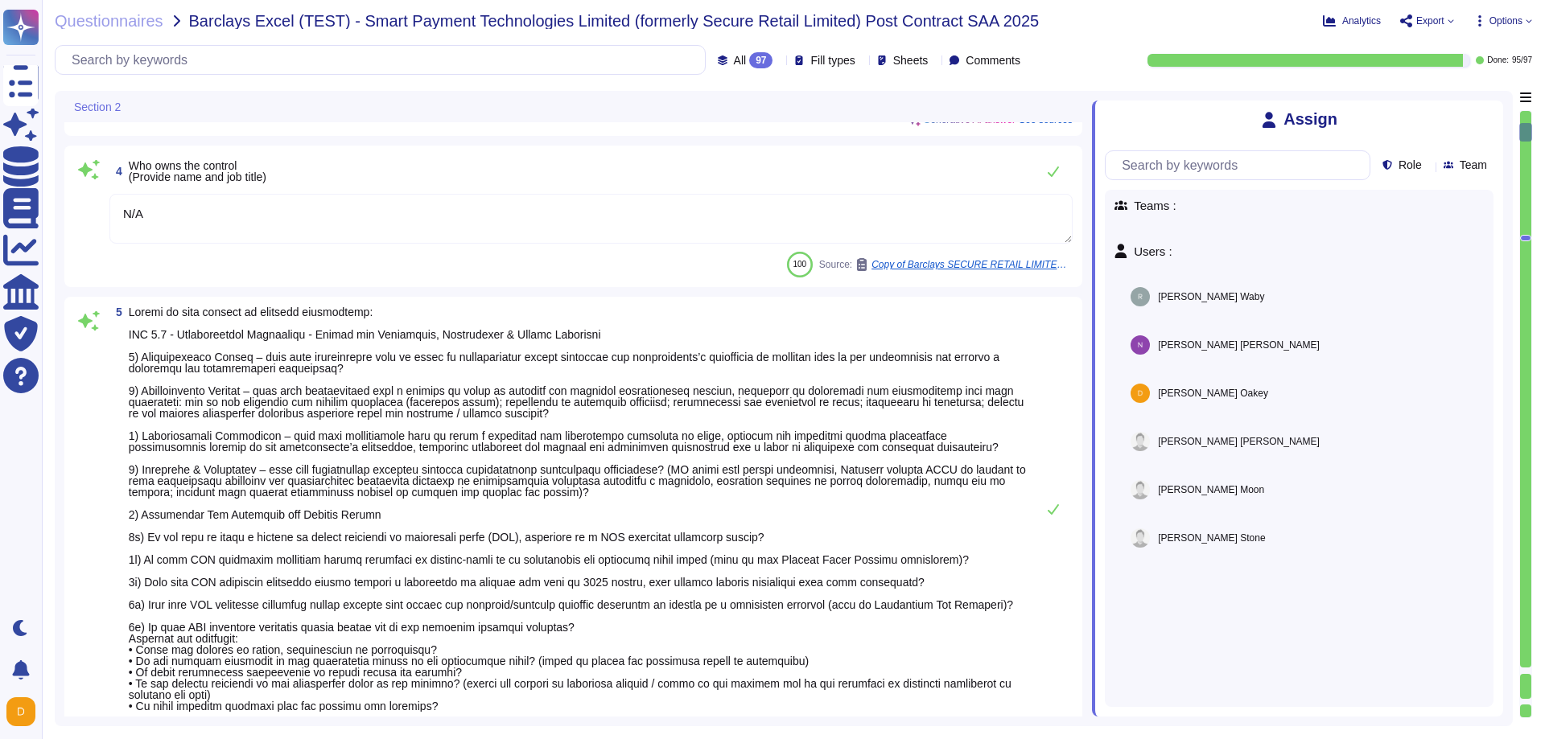
scroll to position [697, 0]
click at [1524, 671] on div at bounding box center [1525, 671] width 11 height 6
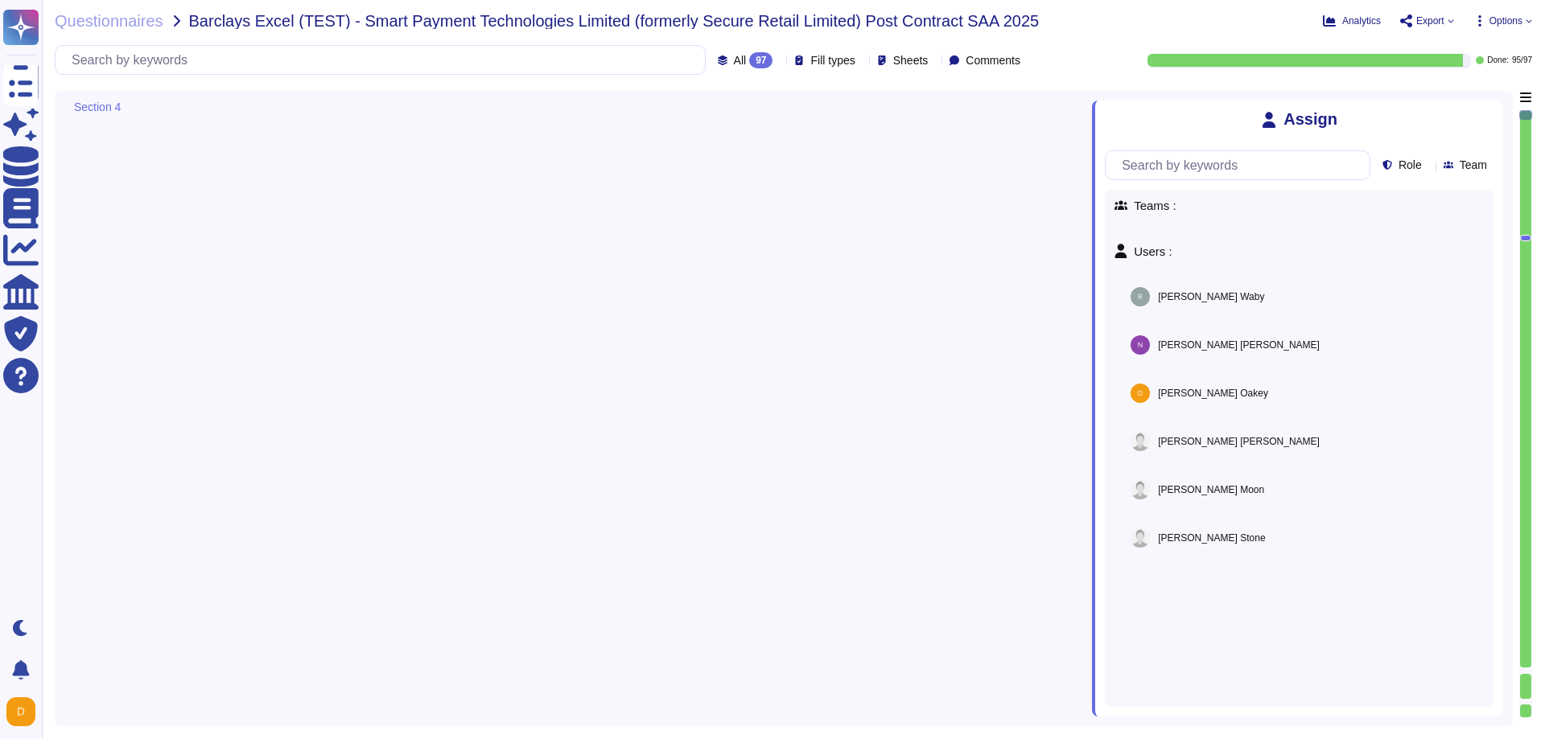
type textarea "Regular tests are scheduled annually with our VRP provider, and IT will carry o…"
type textarea "N/A"
type textarea "The recovery services are configured to achieve a 1-hour Recovery Point Objecti…"
type textarea "Regular tests are scheduled annually with our VRP provider, and IT will carry o…"
type textarea "N/A"
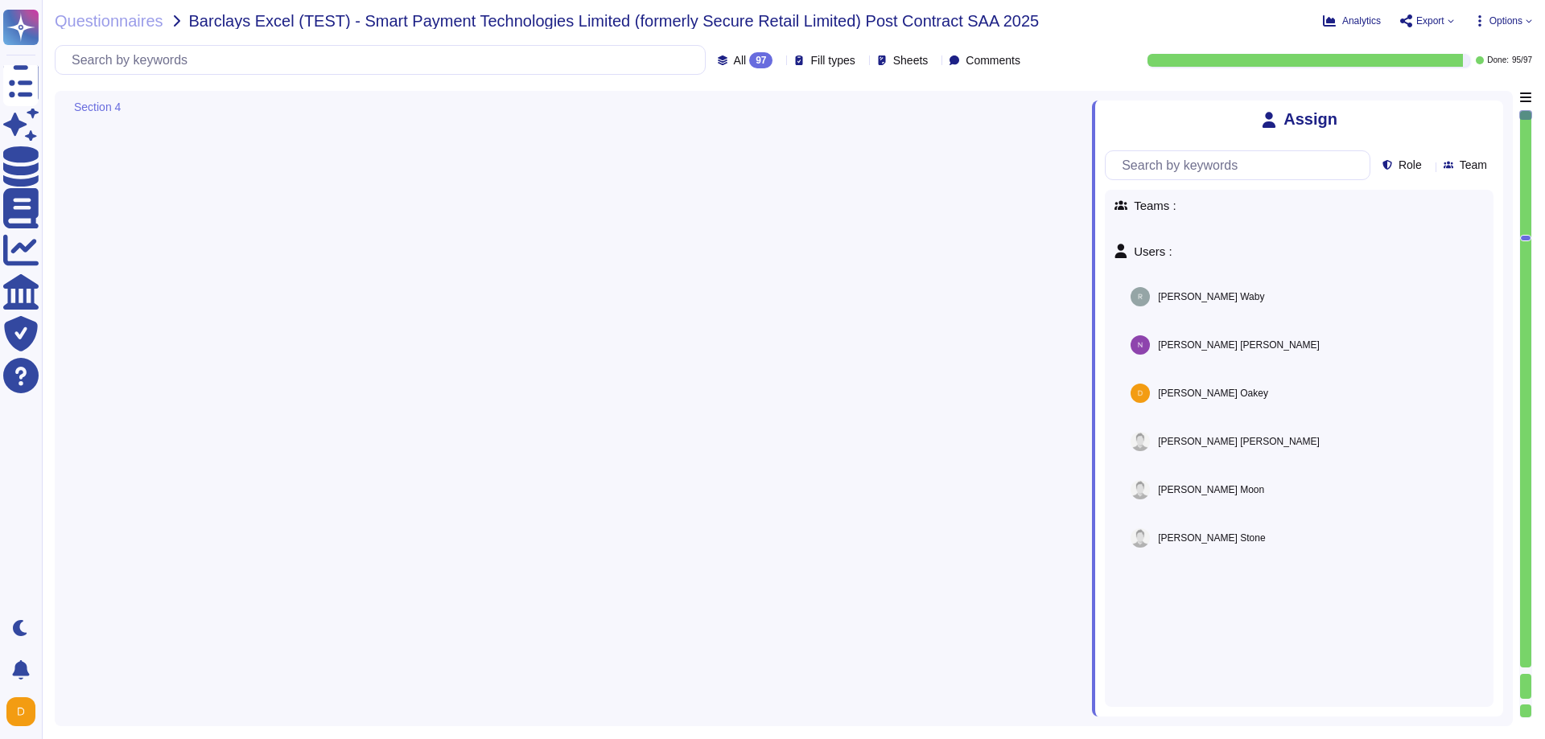
type textarea "N/A"
type textarea "Regular tests are scheduled annually with our VRP provider, and IT will carry o…"
type textarea "N/A"
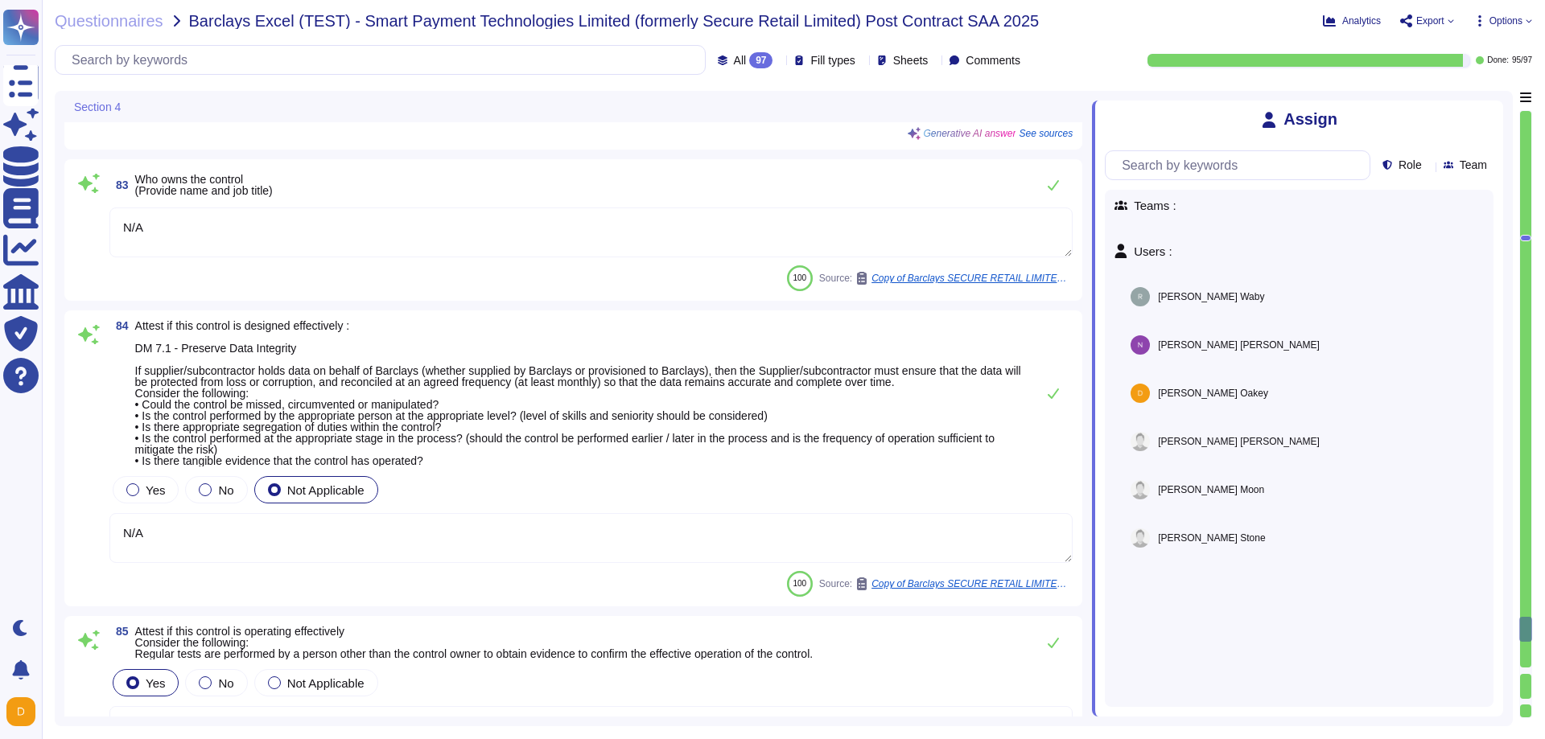
type textarea "Regular tests are scheduled annually with our VRP provider, and IT will carry o…"
type textarea "N/A"
type textarea "Regular tests are scheduled annually with our VRP provider, and IT will carry o…"
type textarea "N/A"
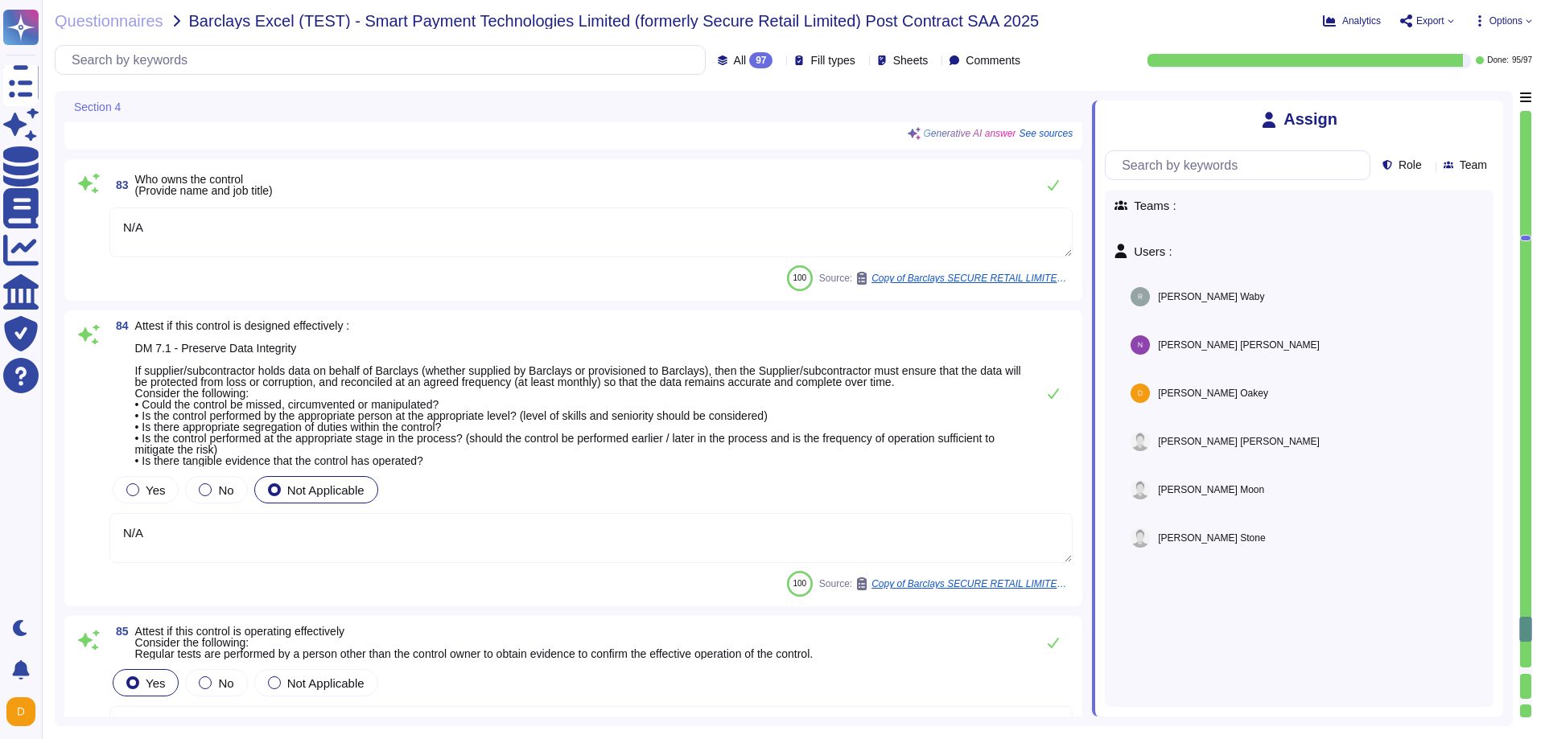
type textarea "N/A"
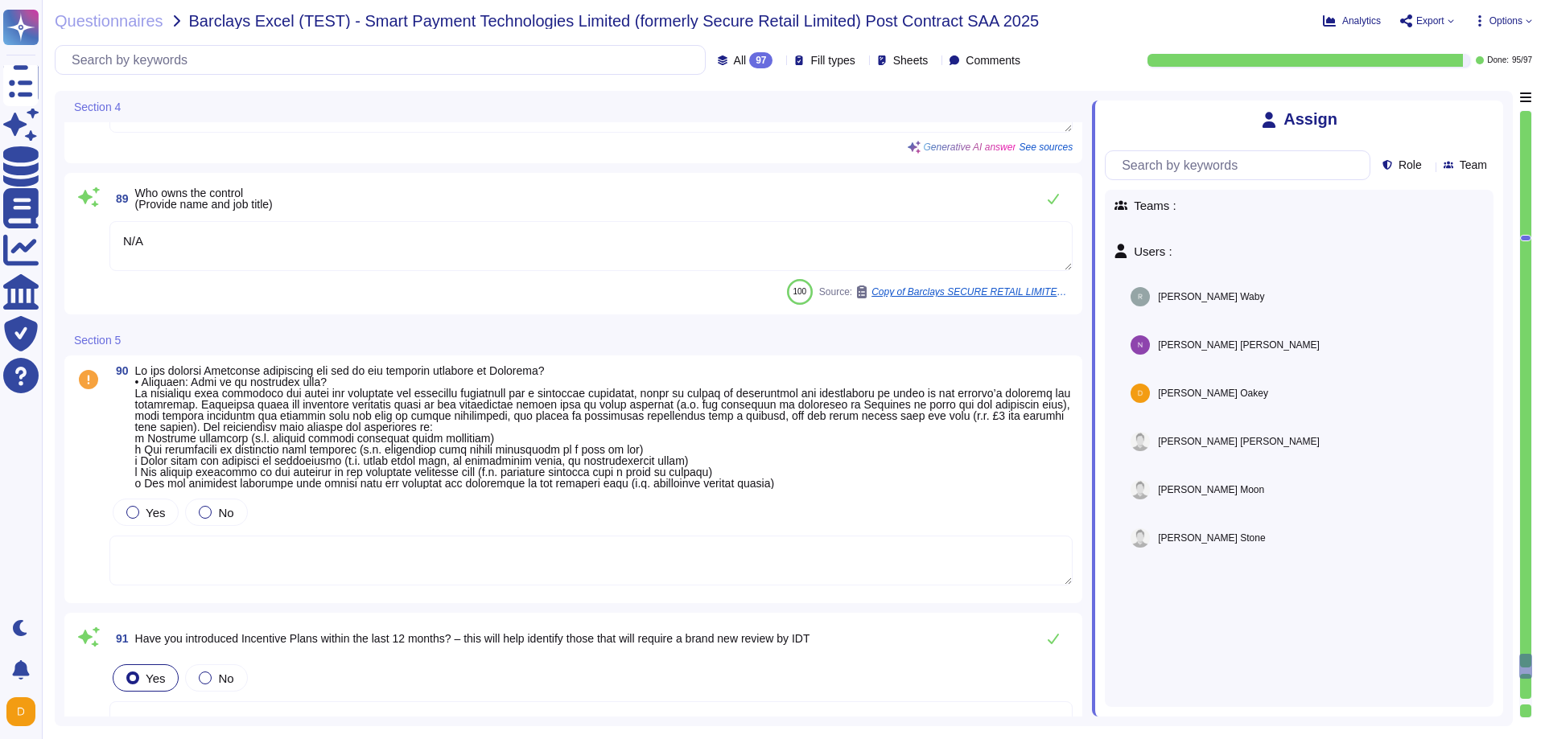
type textarea "Regular tests are scheduled annually with our VRP provider, and IT will carry o…"
type textarea "N/A"
type textarea "It is the responsibility of [PERSON_NAME], CEO, to activate this plan."
type textarea "Following the [MEDICAL_DATA] Pandemic the plan has been improved and updated."
type textarea "Additional copies of this section are available on the PCI SSC website."
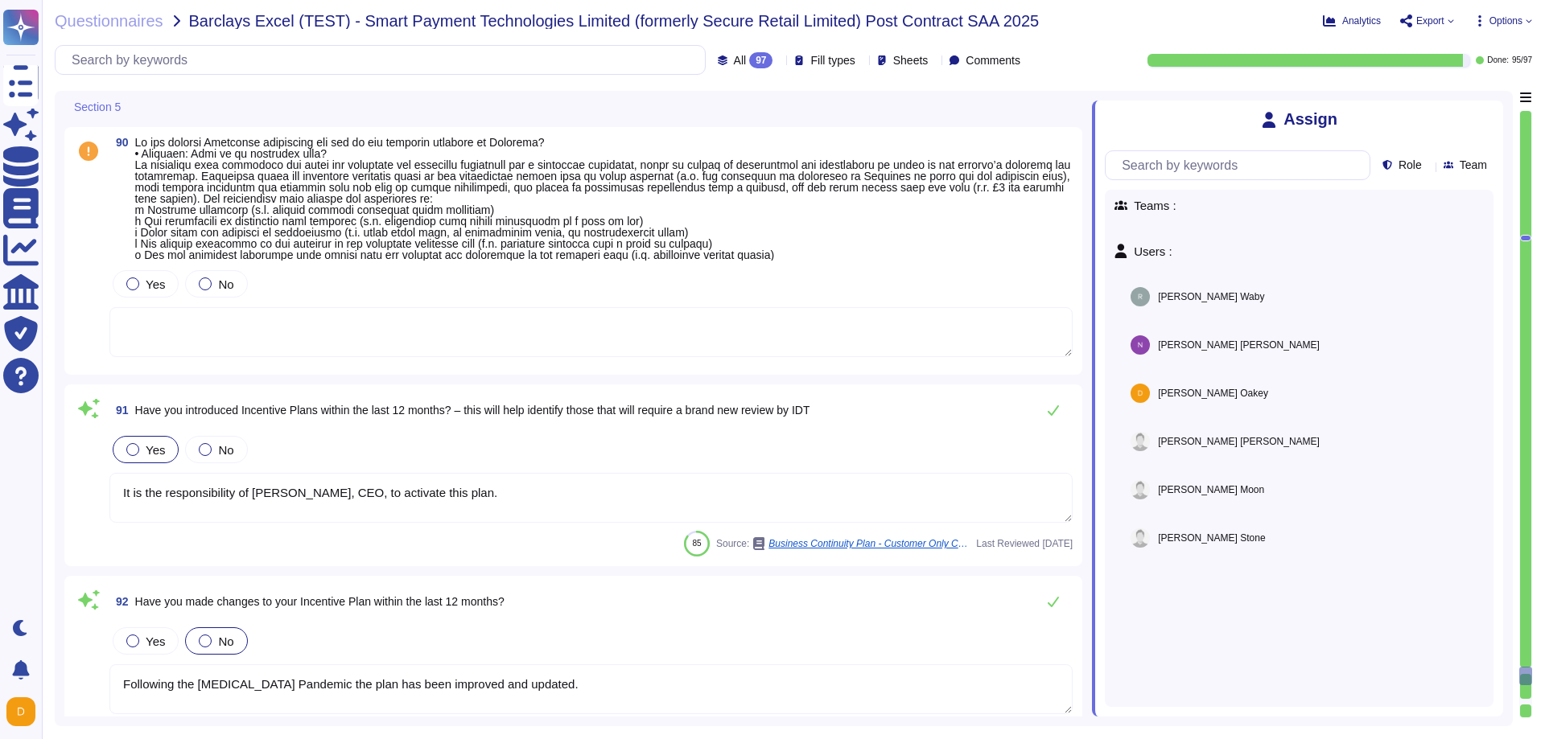
type textarea "No"
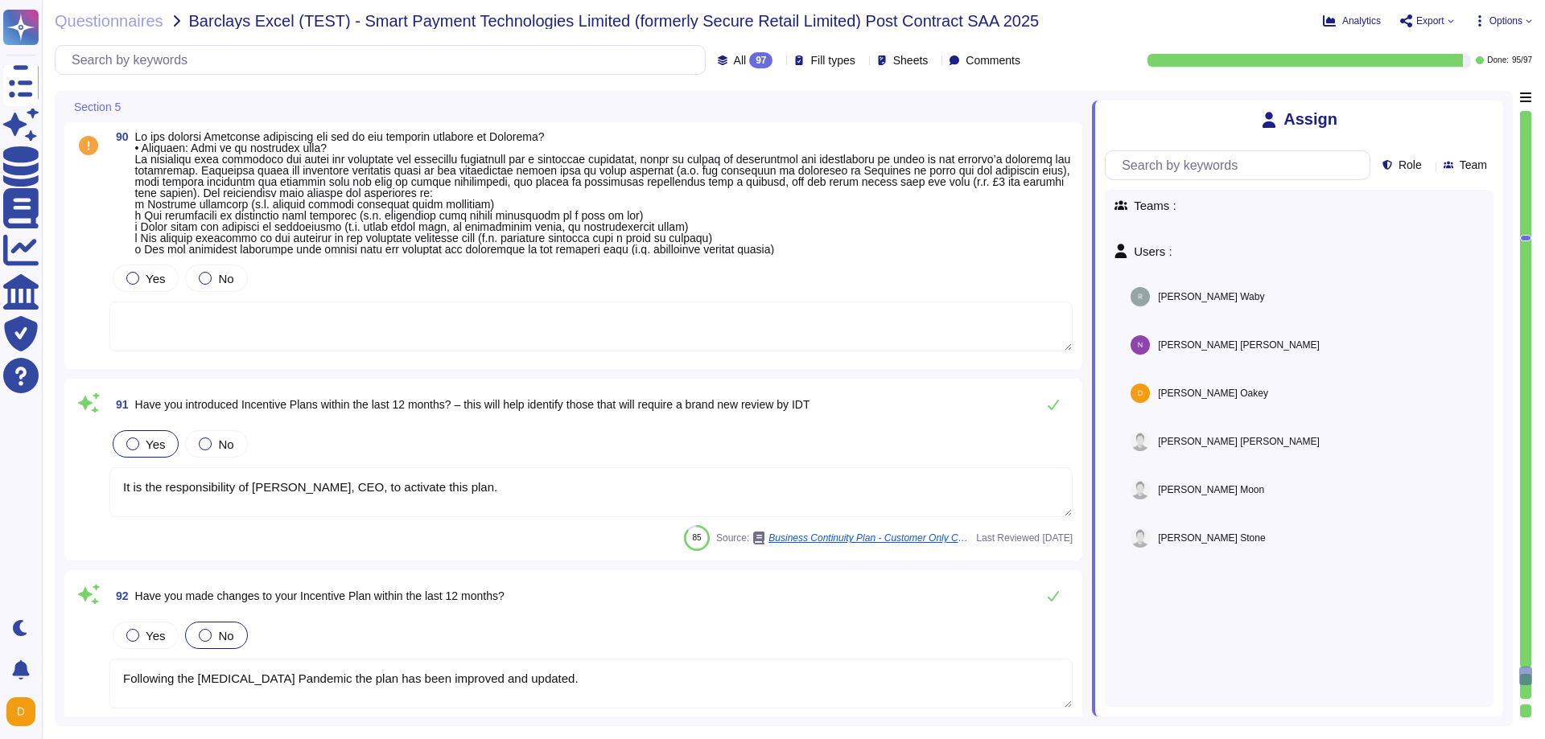
scroll to position [18515, 0]
click at [1493, 110] on icon at bounding box center [1493, 110] width 0 height 0
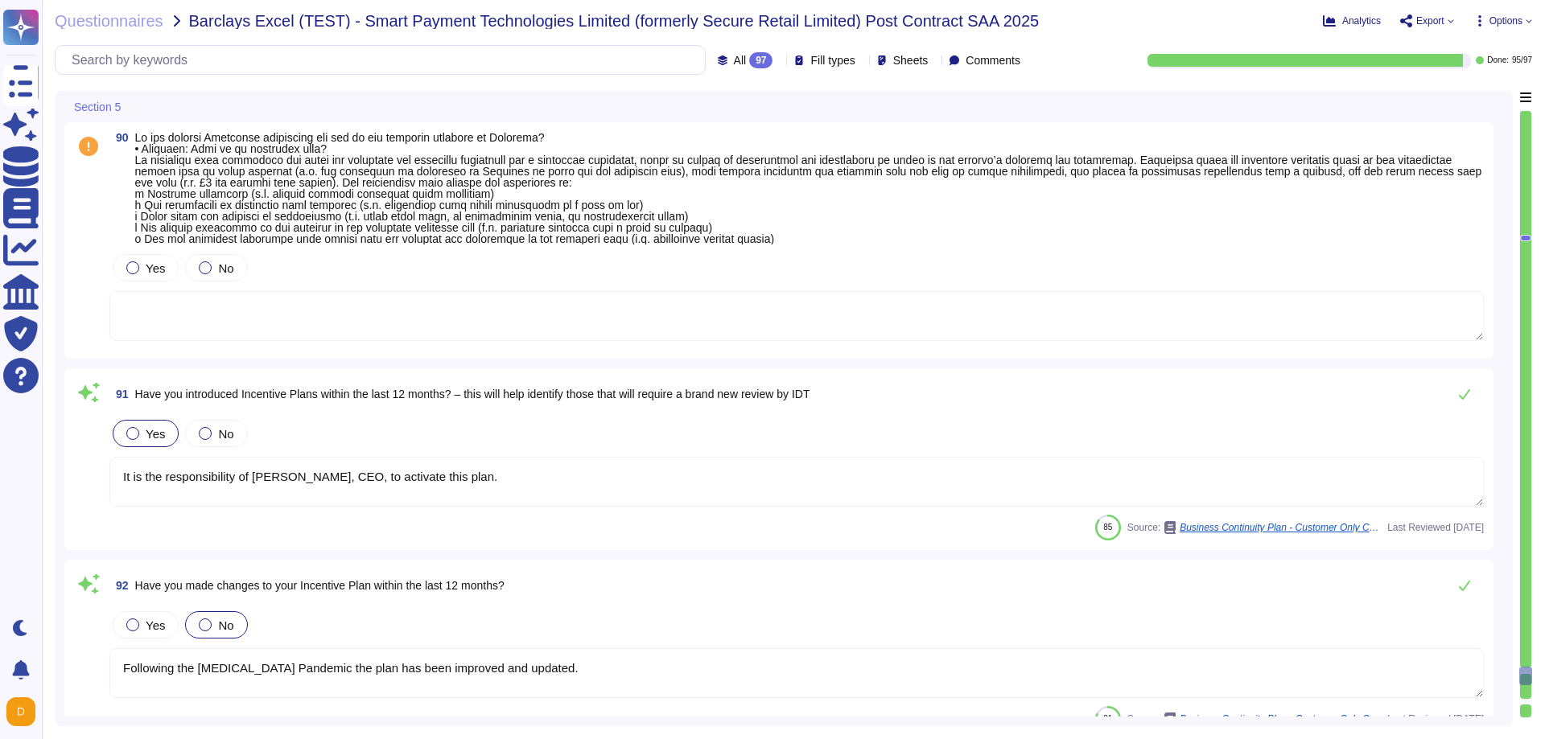
drag, startPoint x: 1528, startPoint y: 239, endPoint x: 1539, endPoint y: 139, distance: 100.4
click at [1532, 139] on div "Section 5 90 Yes No 91 Have you introduced Incentive Plans within the last 12 m…" at bounding box center [793, 409] width 1477 height 636
drag, startPoint x: 1528, startPoint y: 239, endPoint x: 1521, endPoint y: 120, distance: 119.3
click at [1521, 120] on div at bounding box center [1525, 414] width 13 height 608
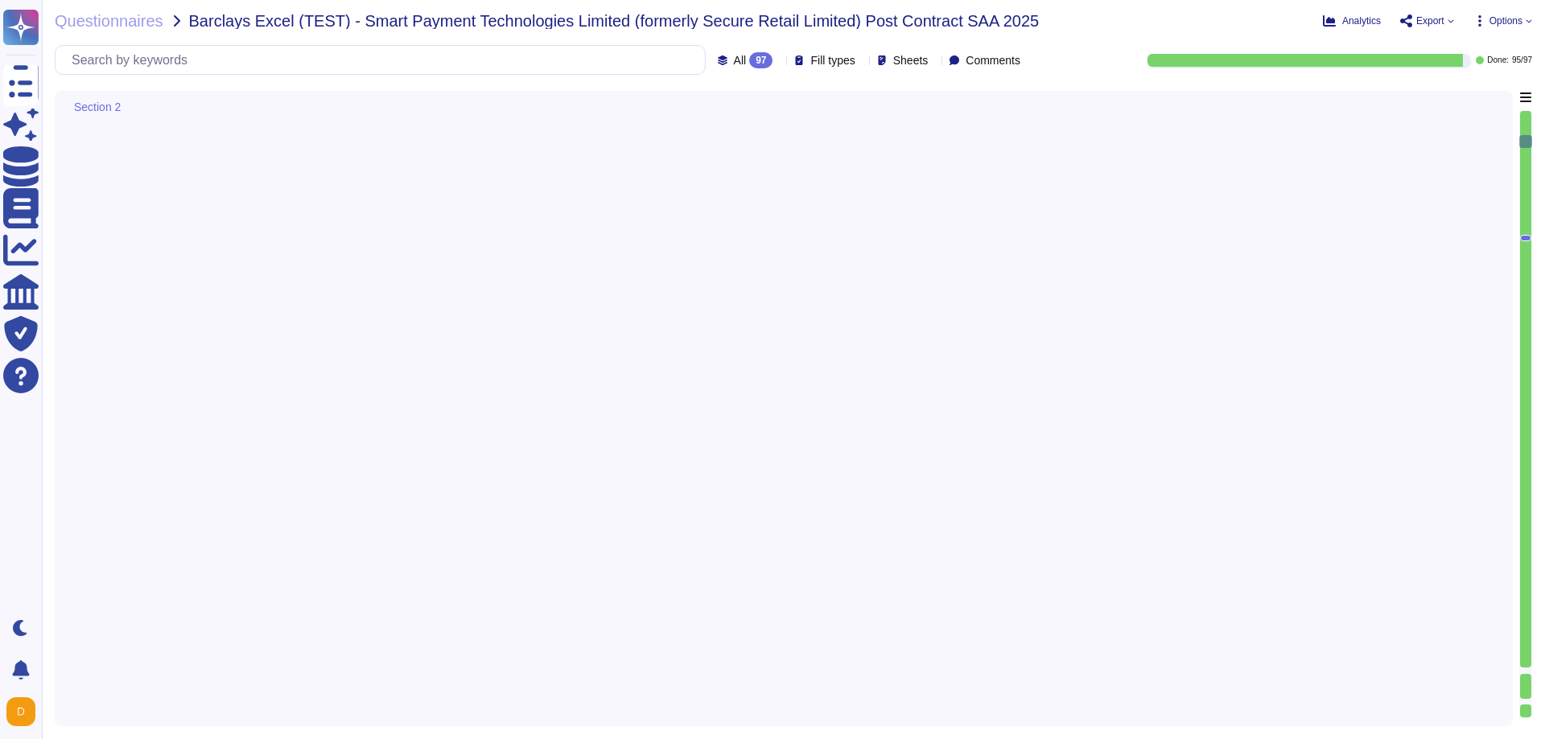
click at [1521, 120] on div at bounding box center [1525, 389] width 11 height 557
type textarea "1) Our organization has an environmental policy that outlines our commitment to…"
type textarea "Regular tests are scheduled annually with our VRP provider, and IT will carry o…"
type textarea "N/A"
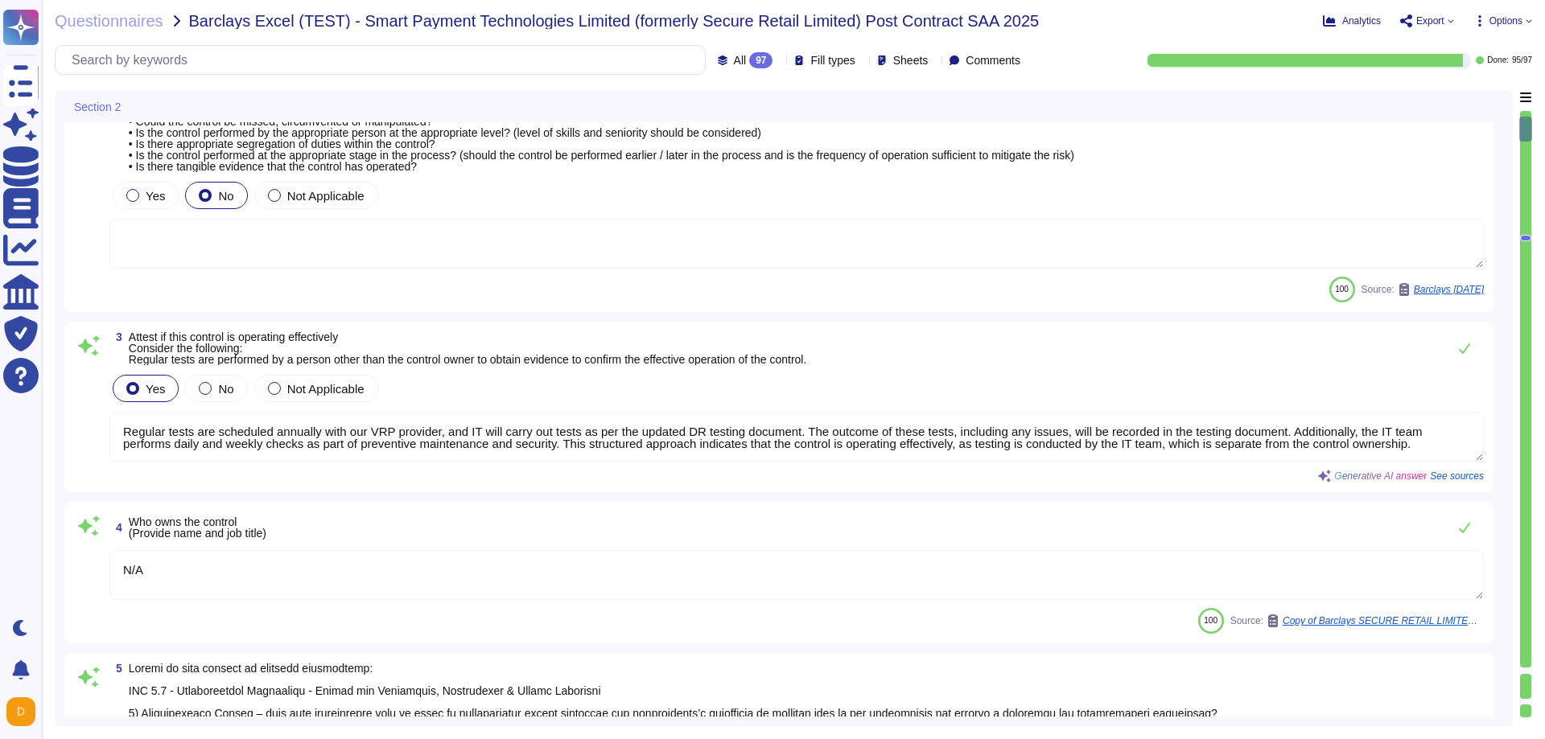
type textarea "Regular tests are scheduled annually with our VRP provider, and IT will carry o…"
type textarea "N/A"
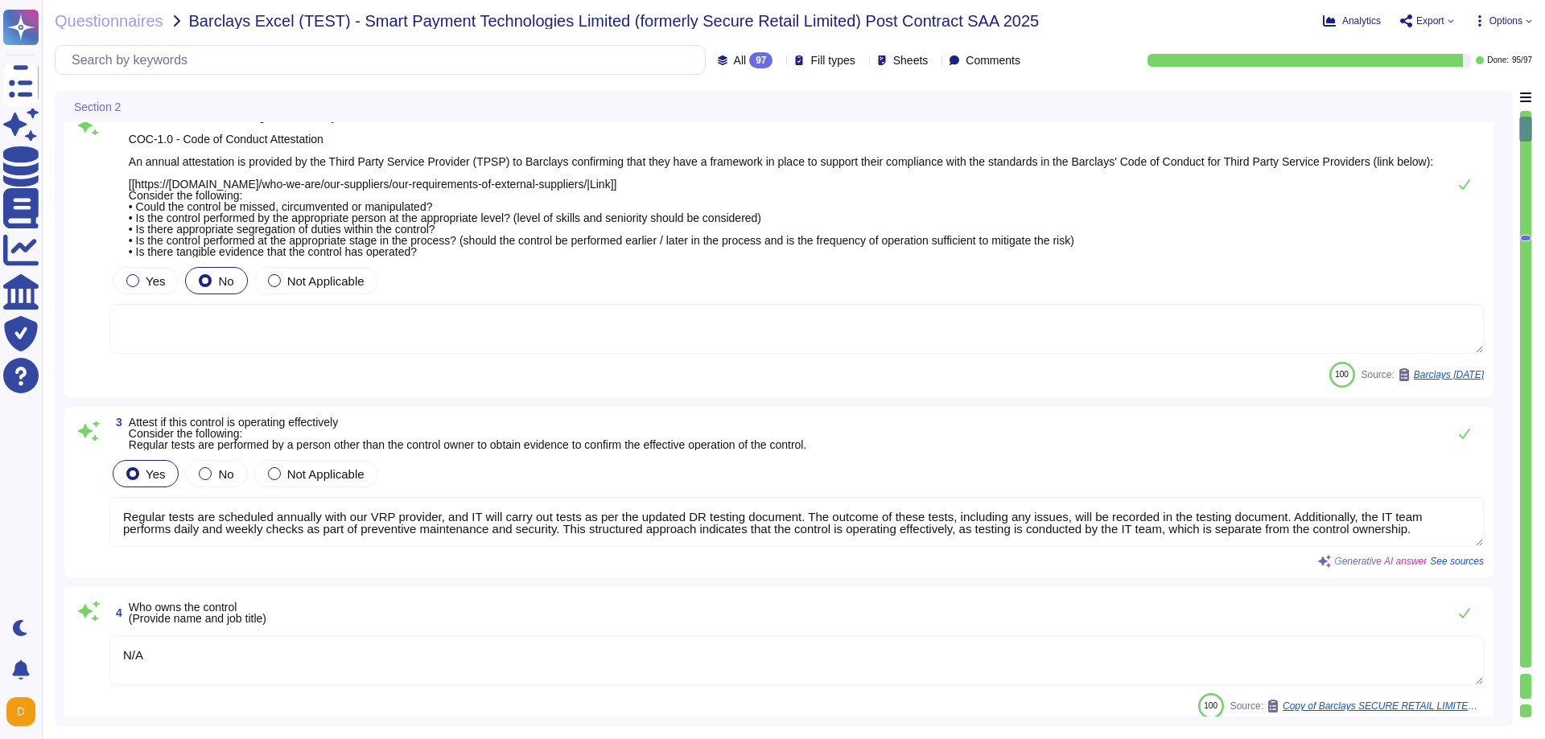
click at [1521, 120] on div at bounding box center [1525, 414] width 13 height 608
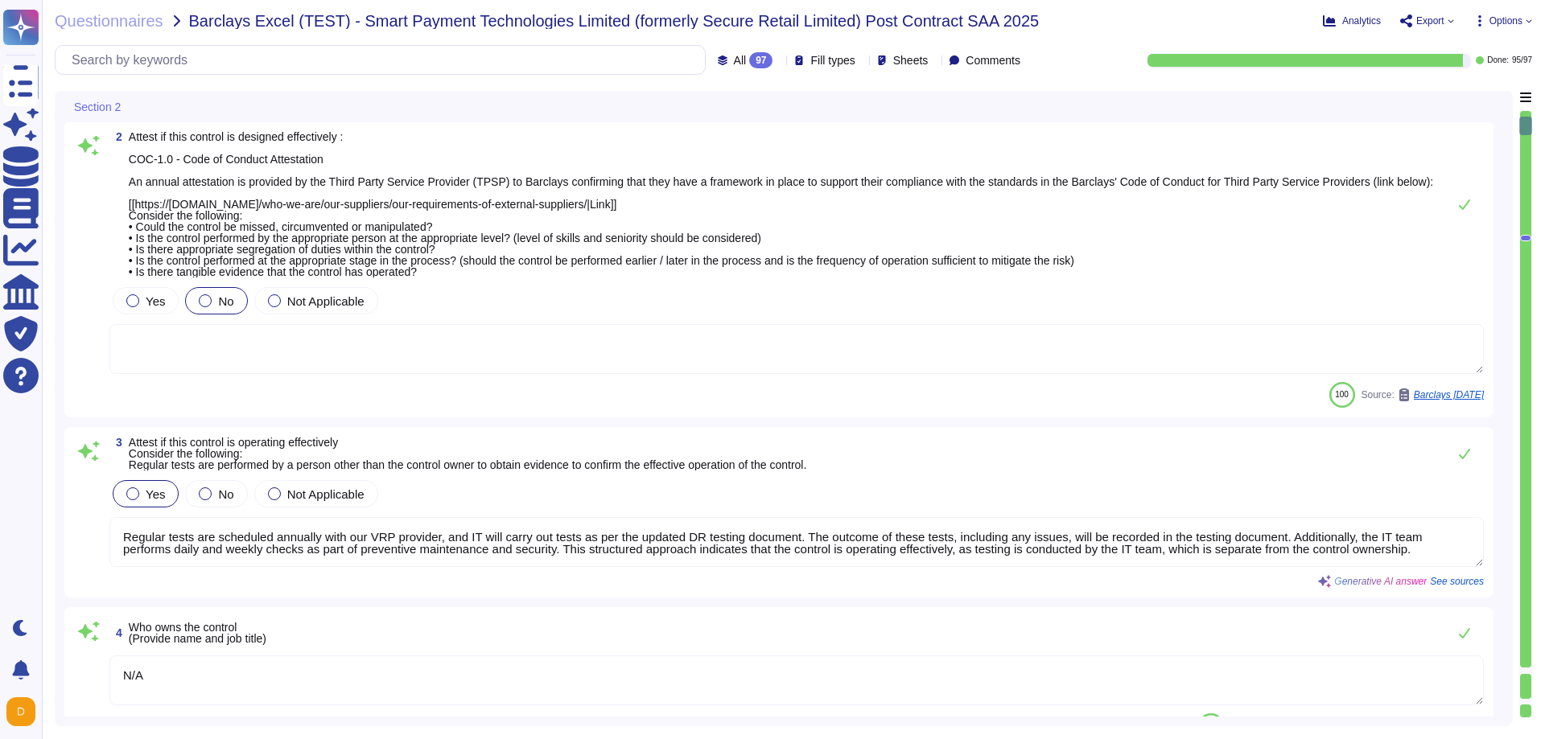
click at [1521, 120] on div at bounding box center [1525, 126] width 13 height 19
click at [1524, 113] on div at bounding box center [1525, 389] width 11 height 557
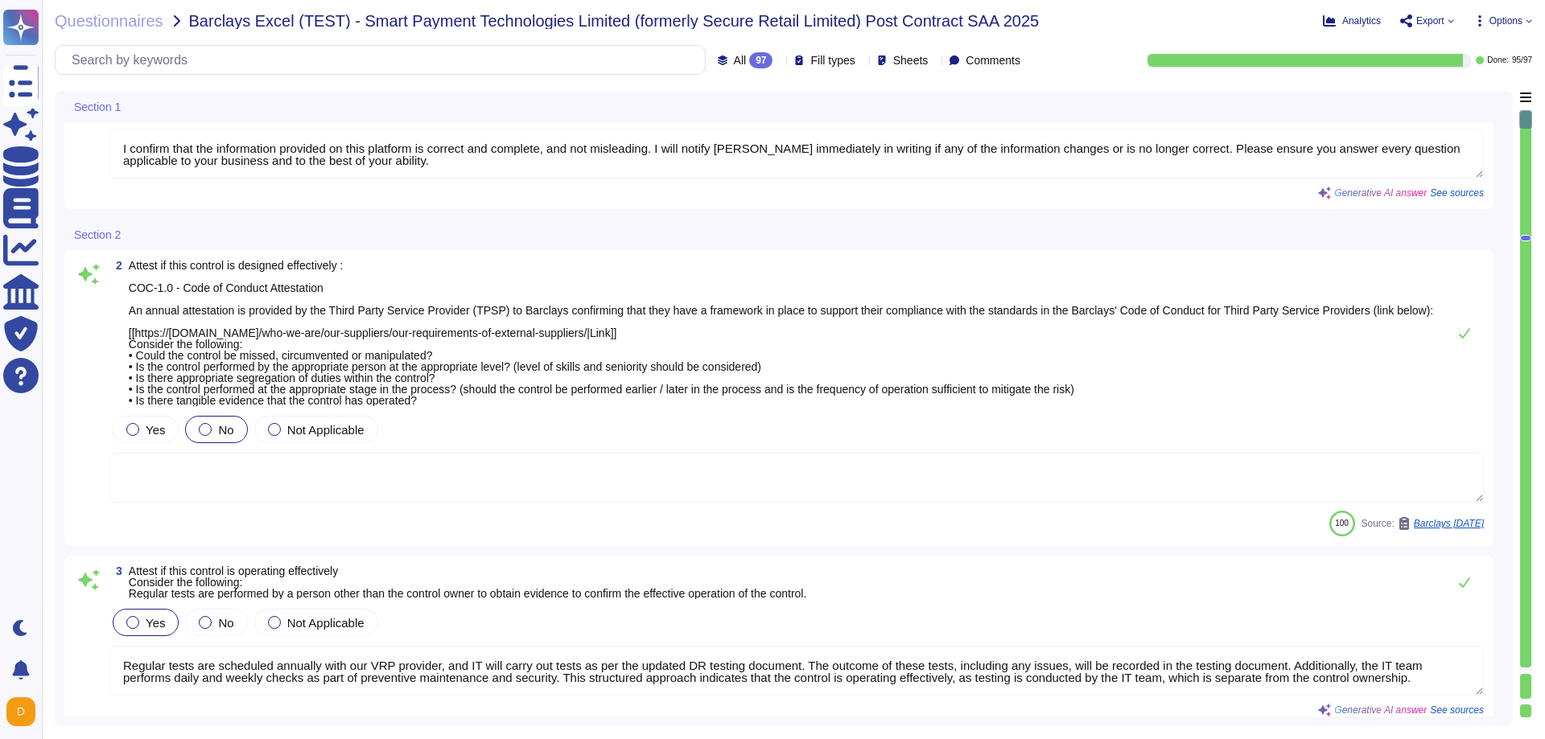
type textarea "I confirm that the information provided on this platform is correct and complet…"
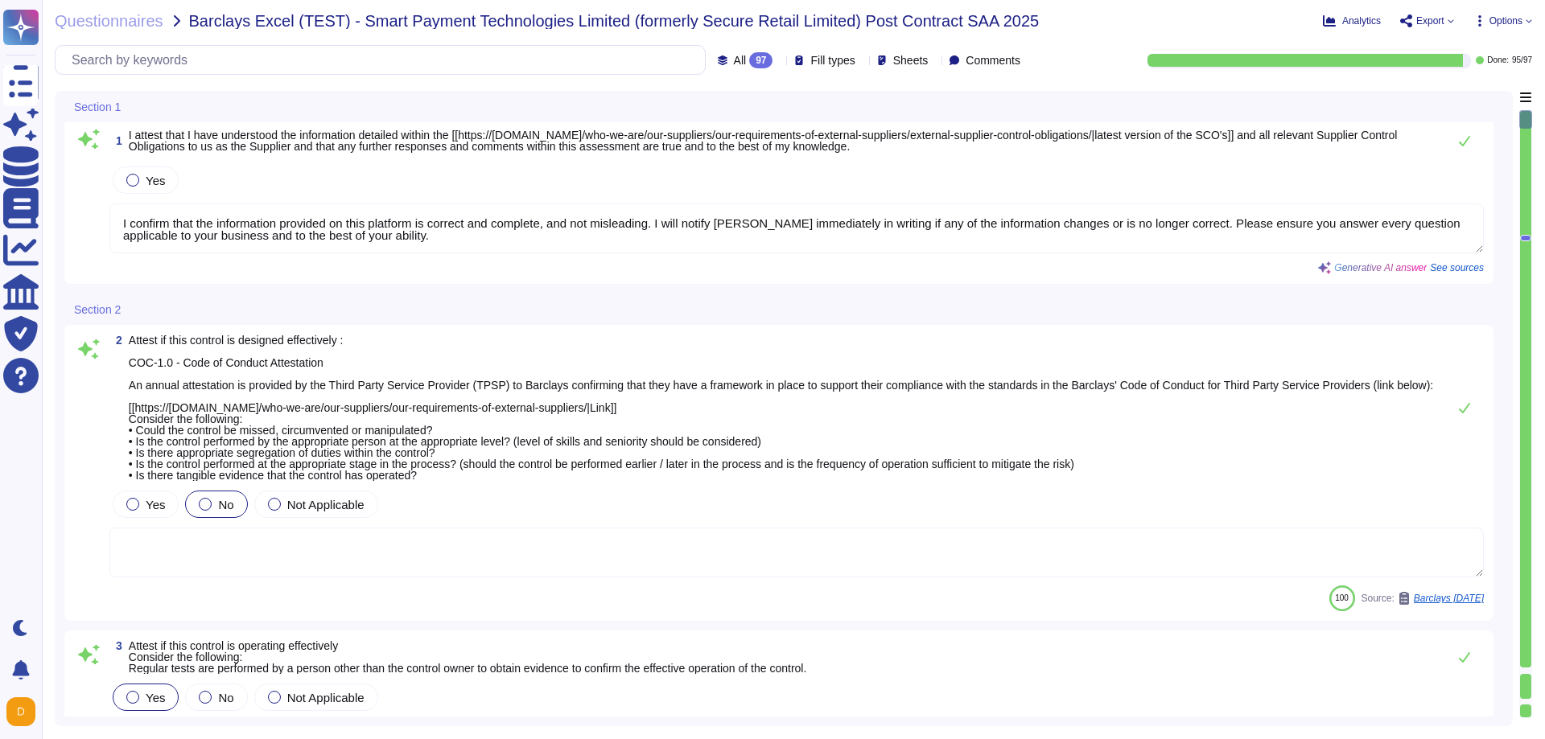
scroll to position [0, 0]
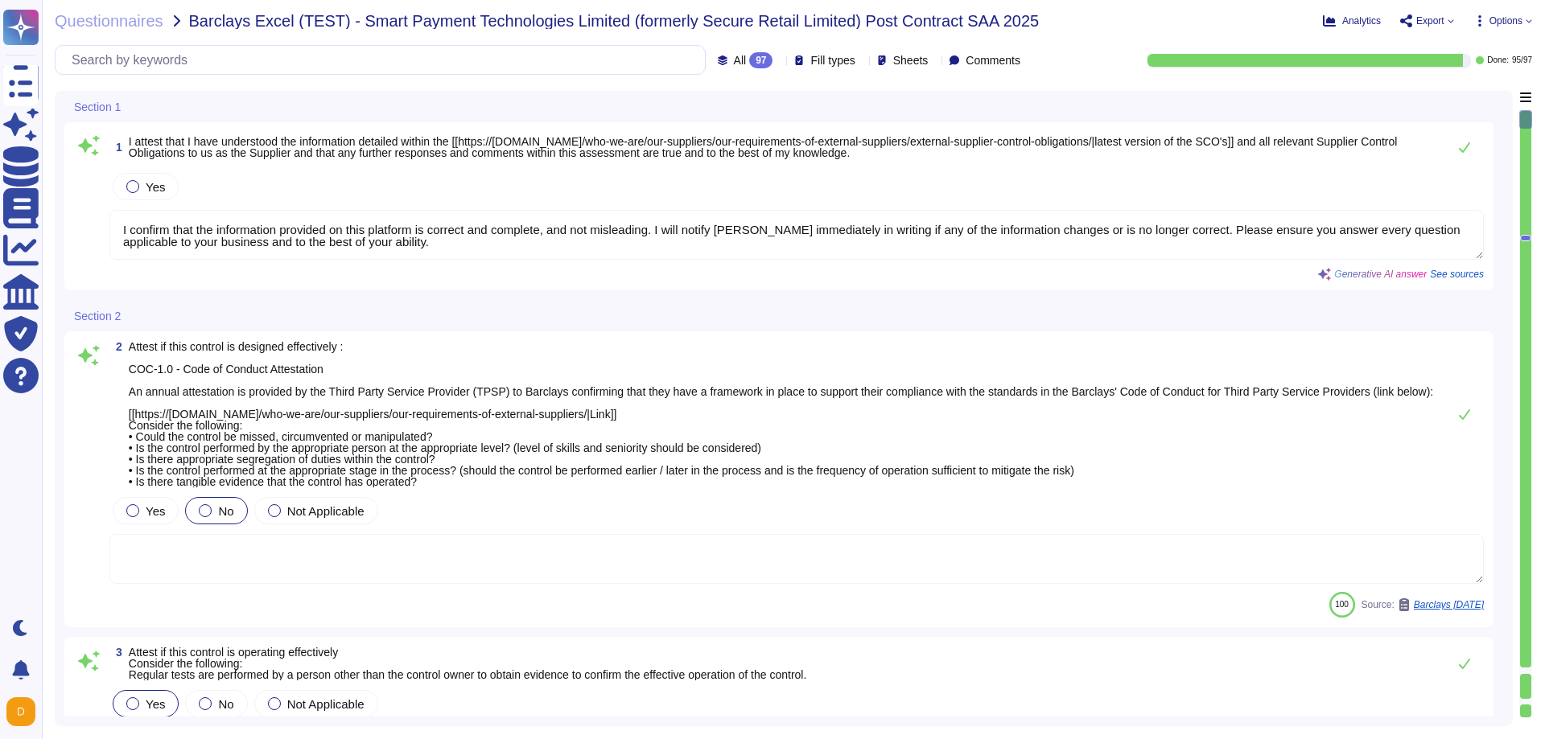
click at [1524, 113] on div at bounding box center [1525, 119] width 13 height 19
drag, startPoint x: 1525, startPoint y: 238, endPoint x: 1533, endPoint y: 146, distance: 92.8
click at [1532, 146] on div "Section 1 1 I attest that I have understood the information detailed within the…" at bounding box center [793, 409] width 1477 height 636
click at [1529, 148] on div at bounding box center [1525, 389] width 11 height 557
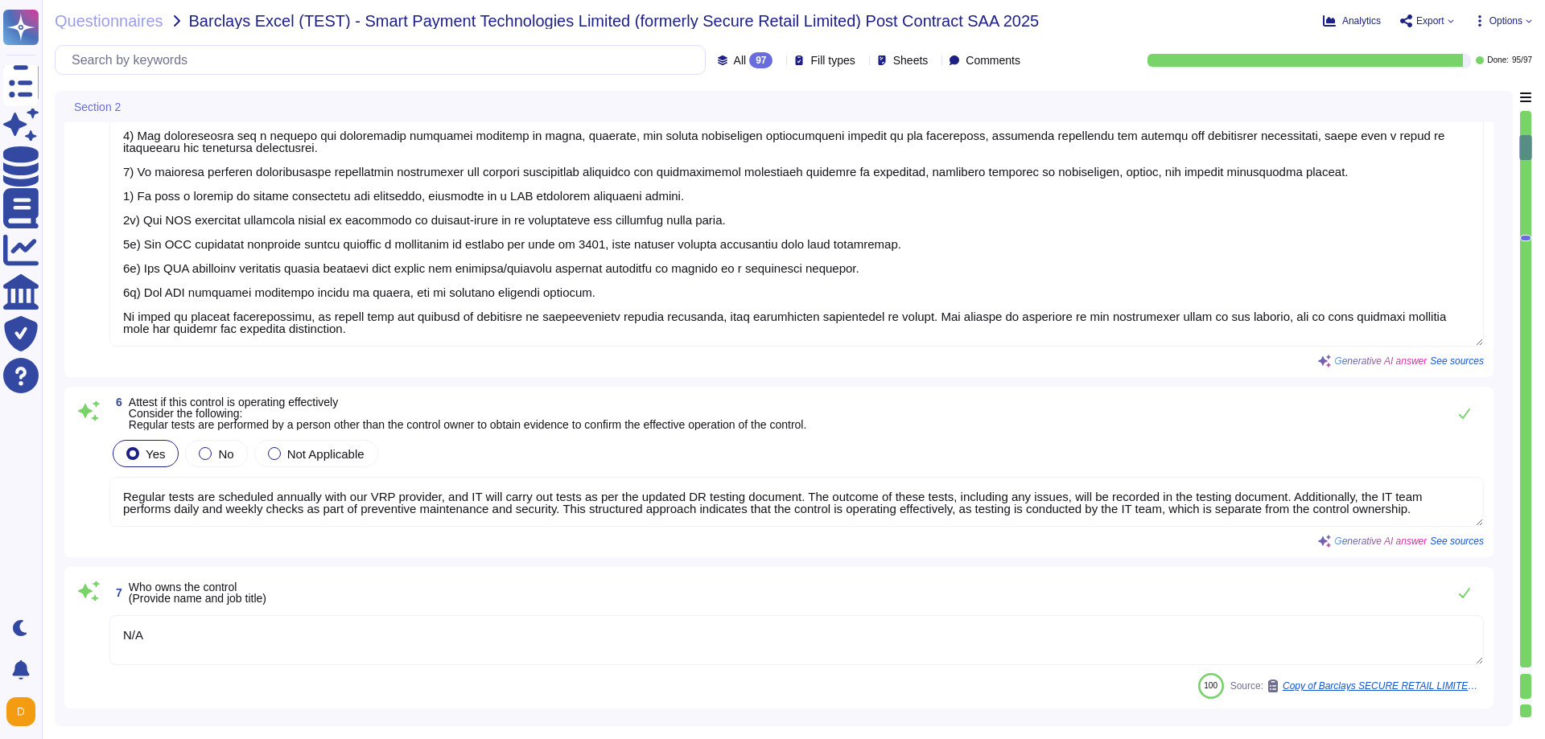
type textarea "Regular tests are scheduled annually with our VRP provider, and IT will carry o…"
type textarea "N/A"
type textarea "The company confirms compliance with all applicable health and safety laws and …"
type textarea "Regular tests are scheduled annually with our VRP provider, and IT will carry o…"
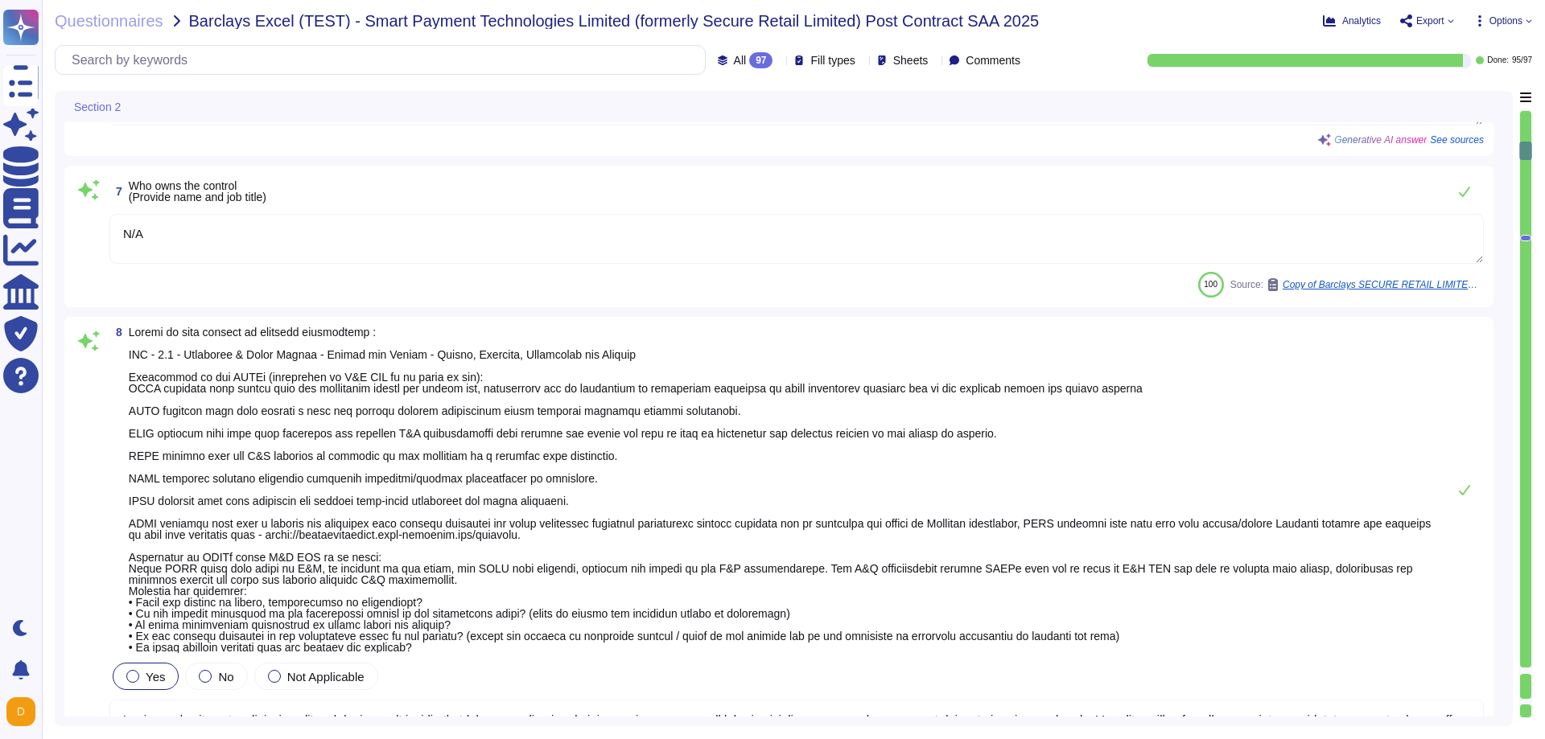
type textarea "N/A"
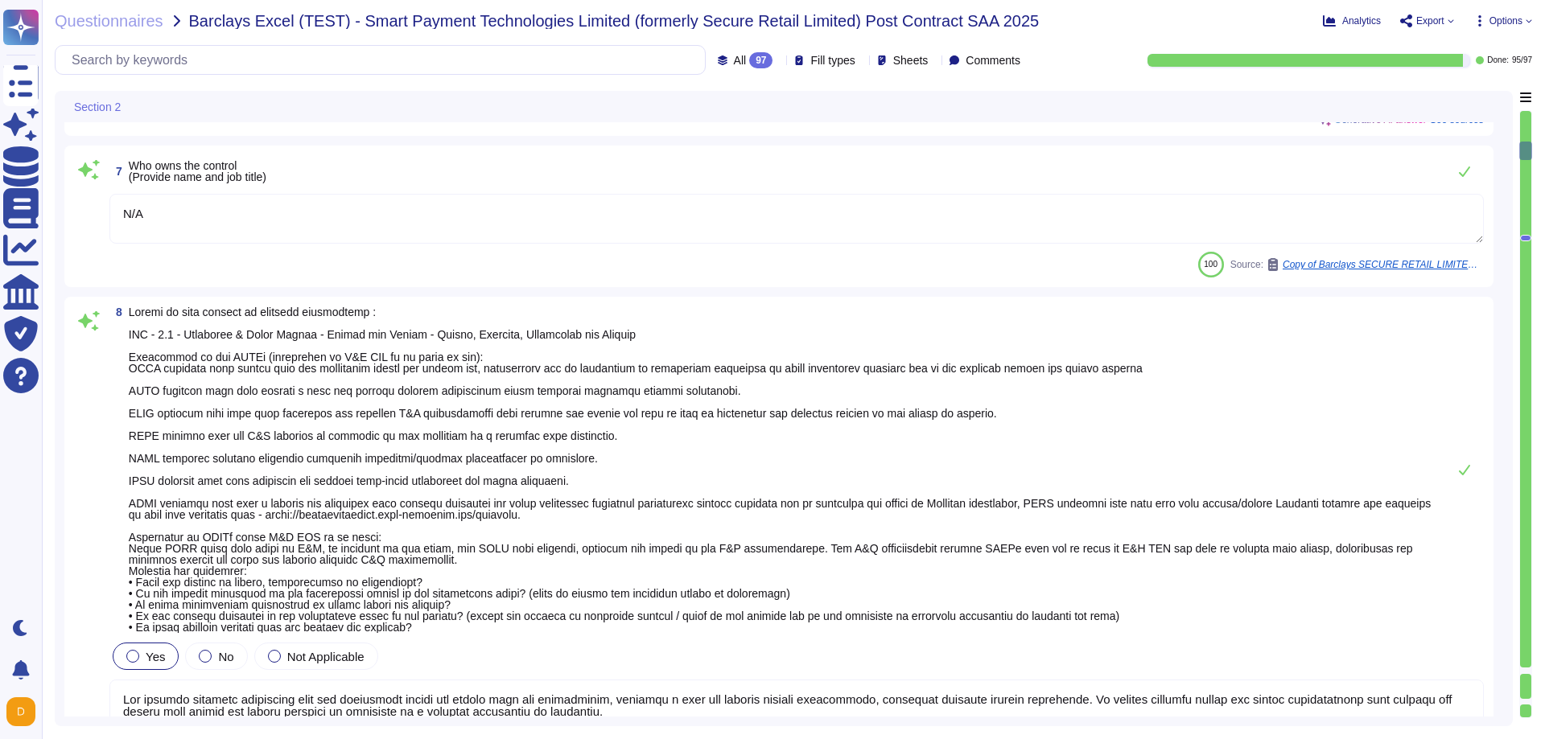
scroll to position [1708, 0]
click at [1496, 17] on span "Options" at bounding box center [1505, 21] width 33 height 10
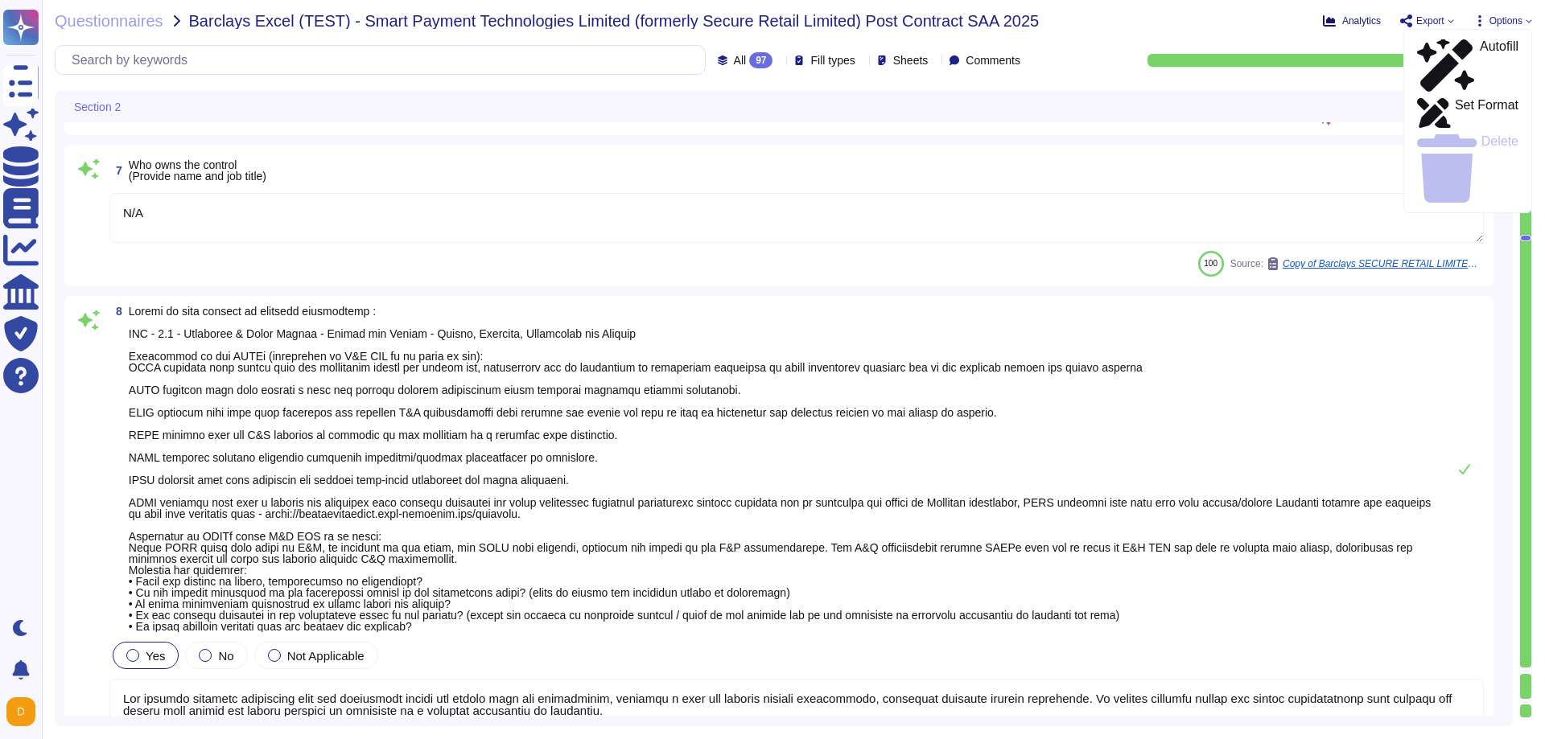
click at [1354, 19] on span "Analytics" at bounding box center [1361, 21] width 39 height 10
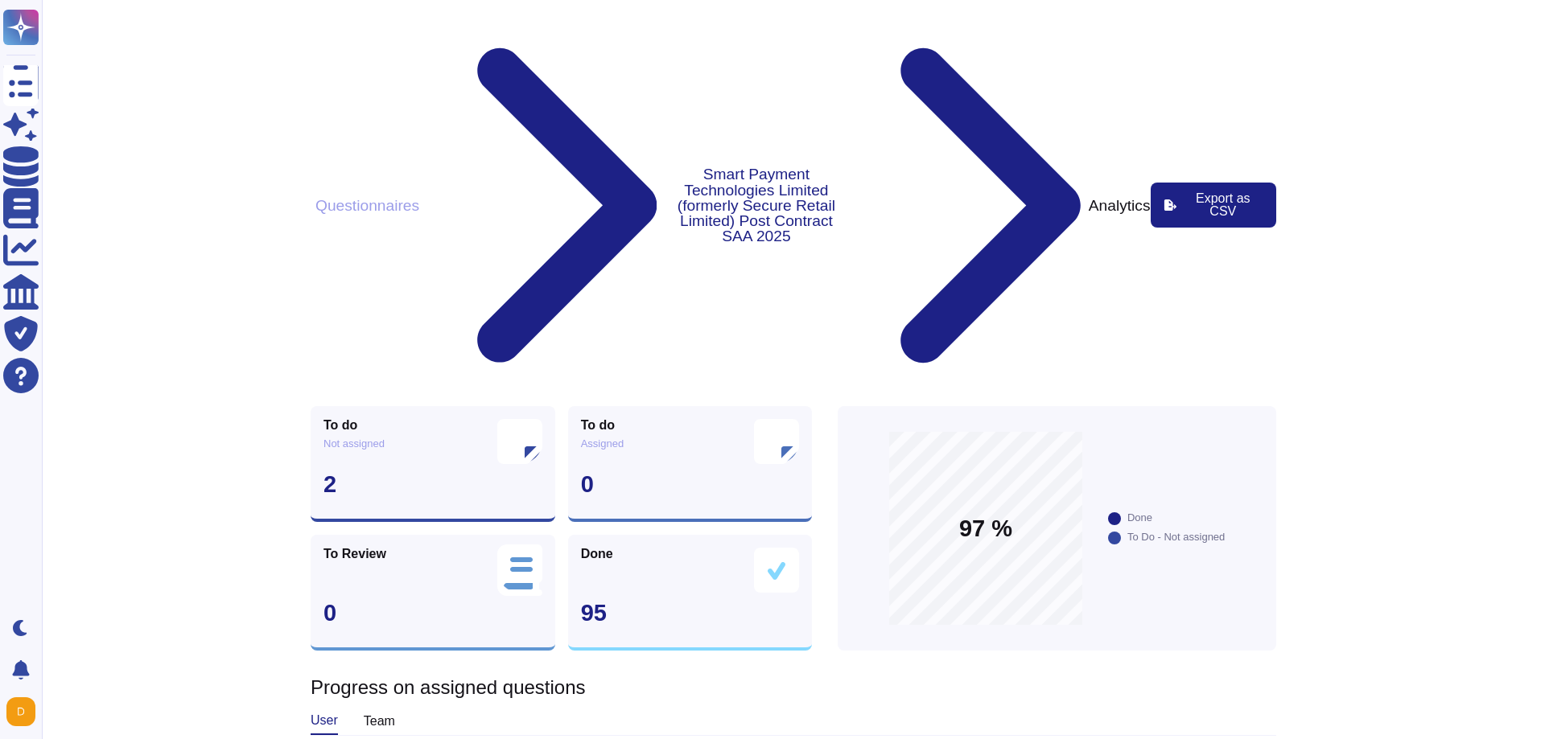
click at [476, 406] on div "To do Not assigned 2" at bounding box center [433, 464] width 245 height 116
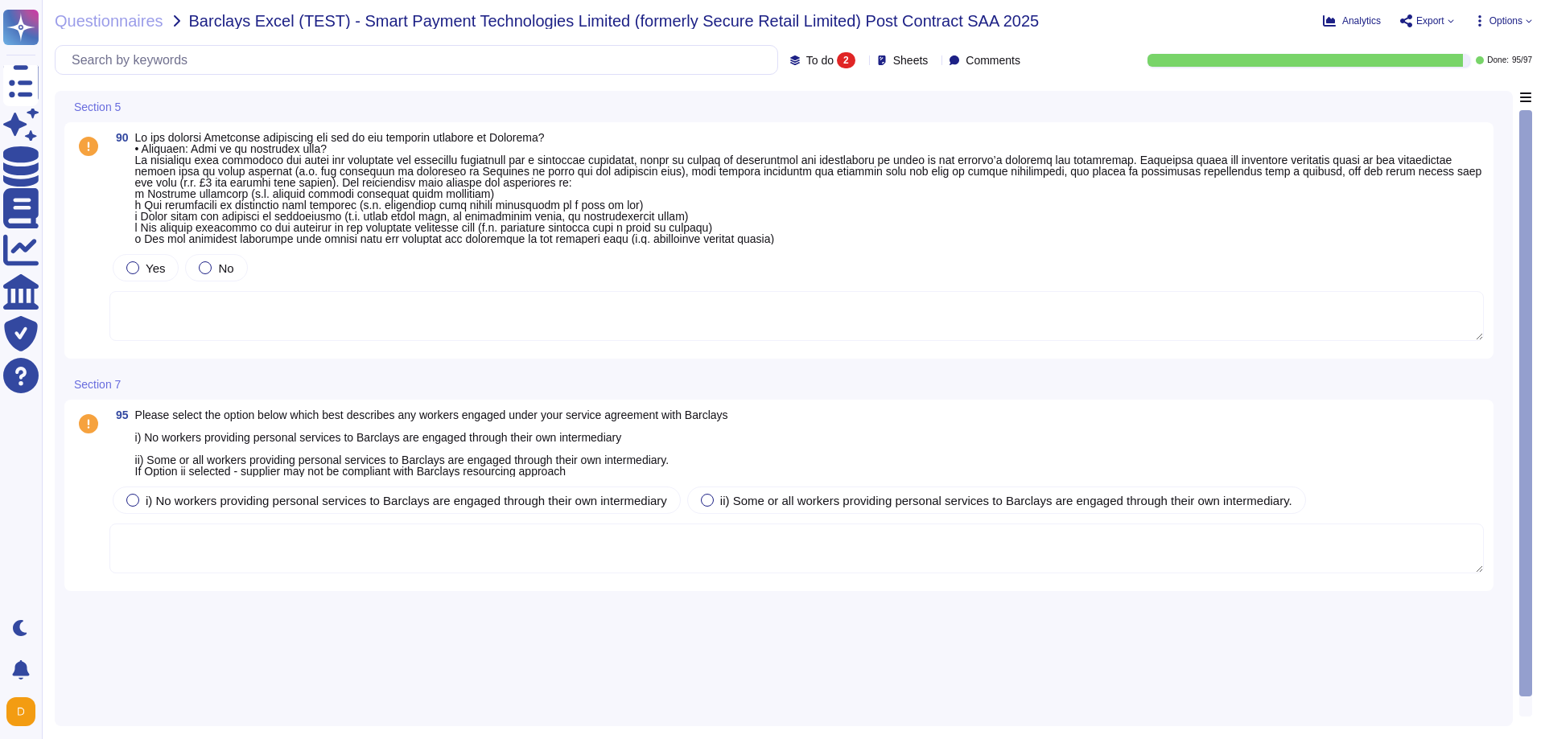
click at [1362, 258] on div "Yes No" at bounding box center [796, 268] width 1374 height 34
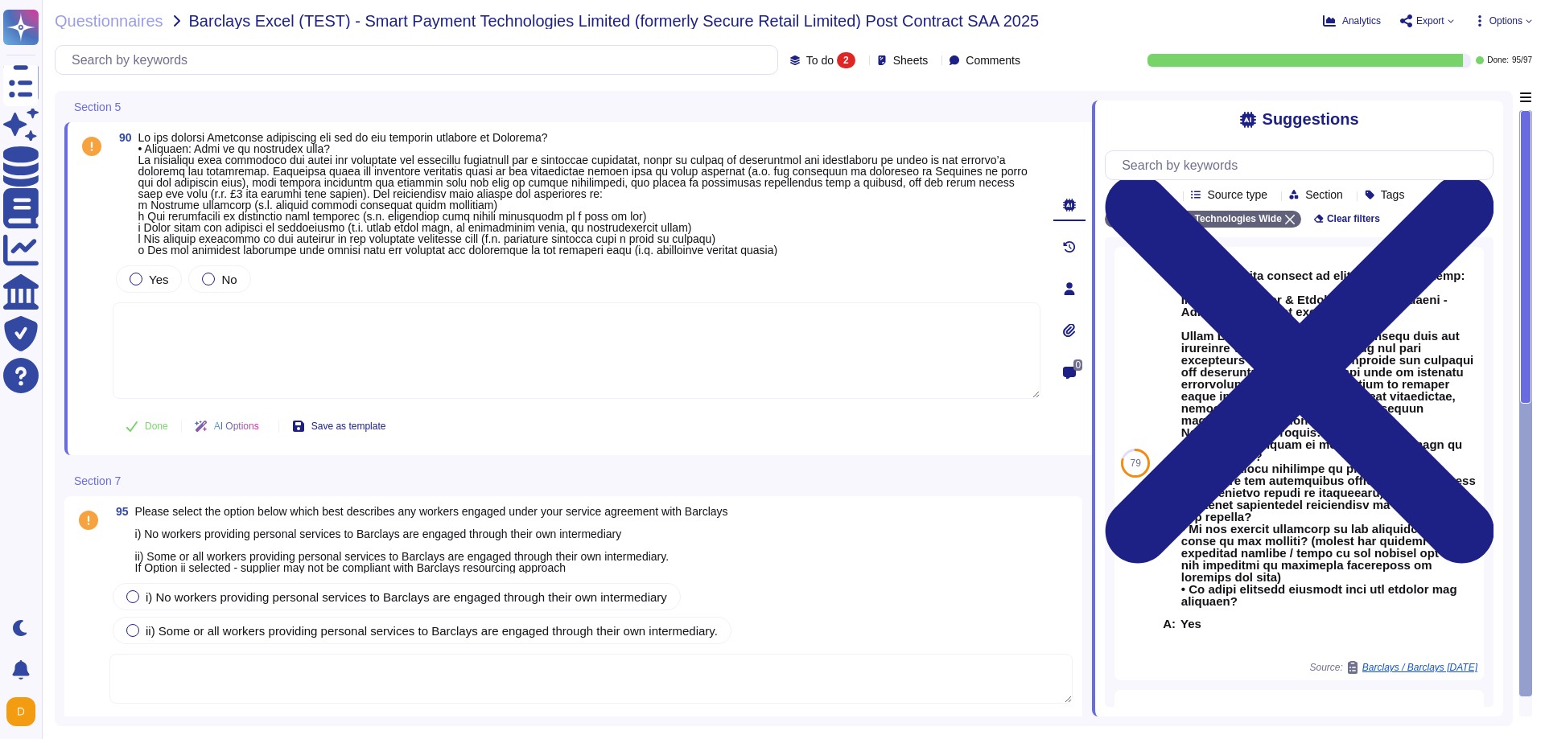
click at [1074, 289] on icon at bounding box center [1069, 288] width 13 height 13
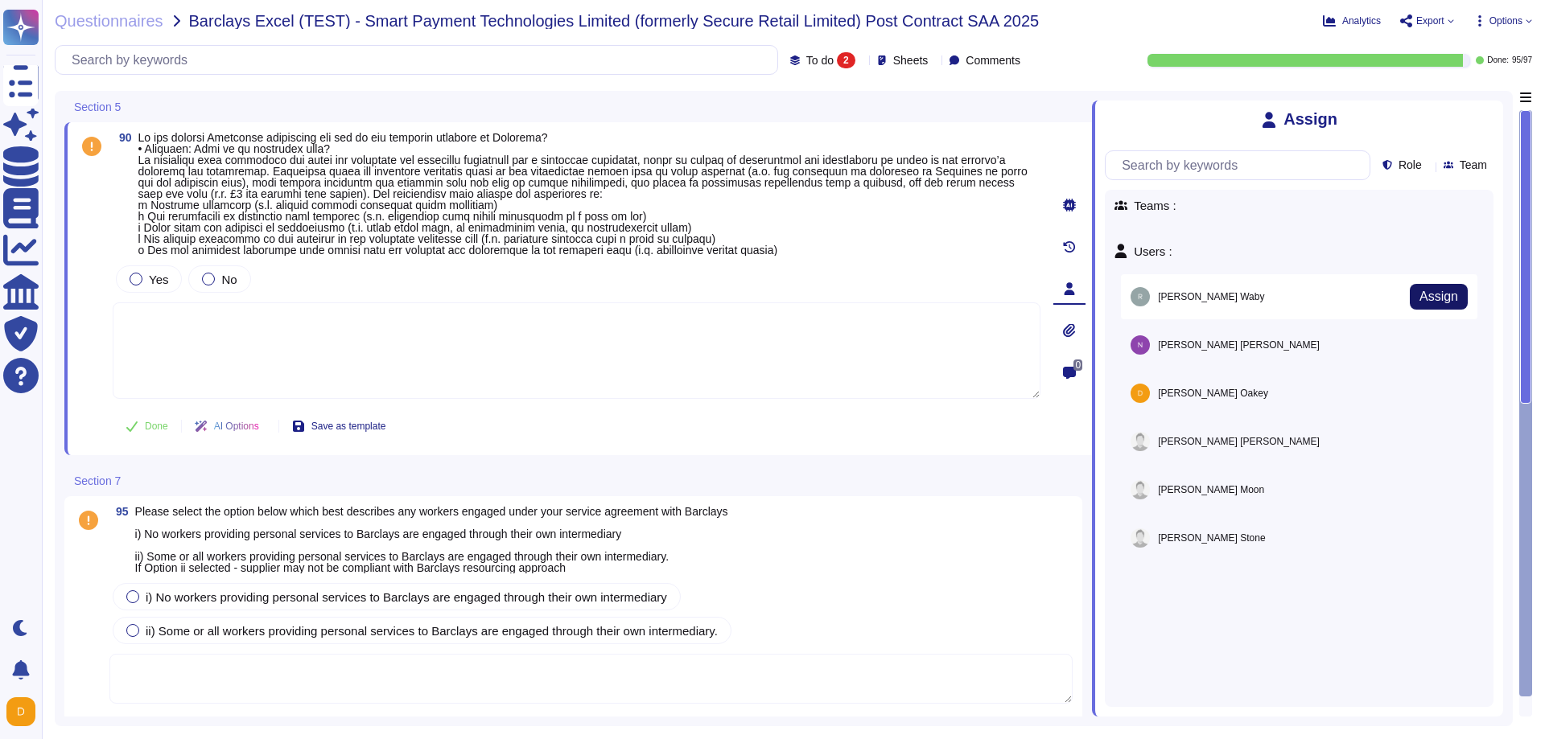
click at [1423, 292] on span "Assign" at bounding box center [1438, 296] width 39 height 13
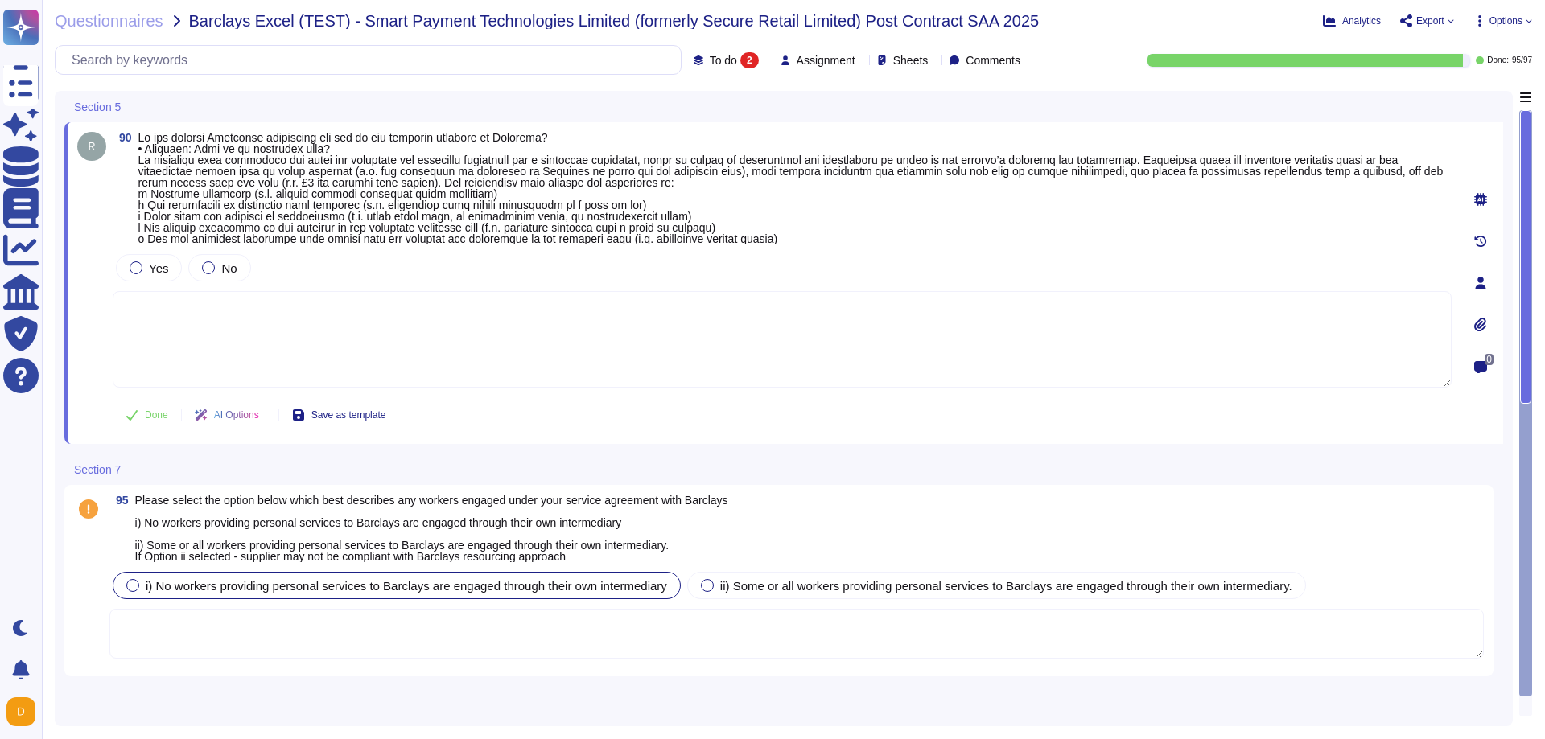
click at [133, 587] on div at bounding box center [132, 585] width 13 height 13
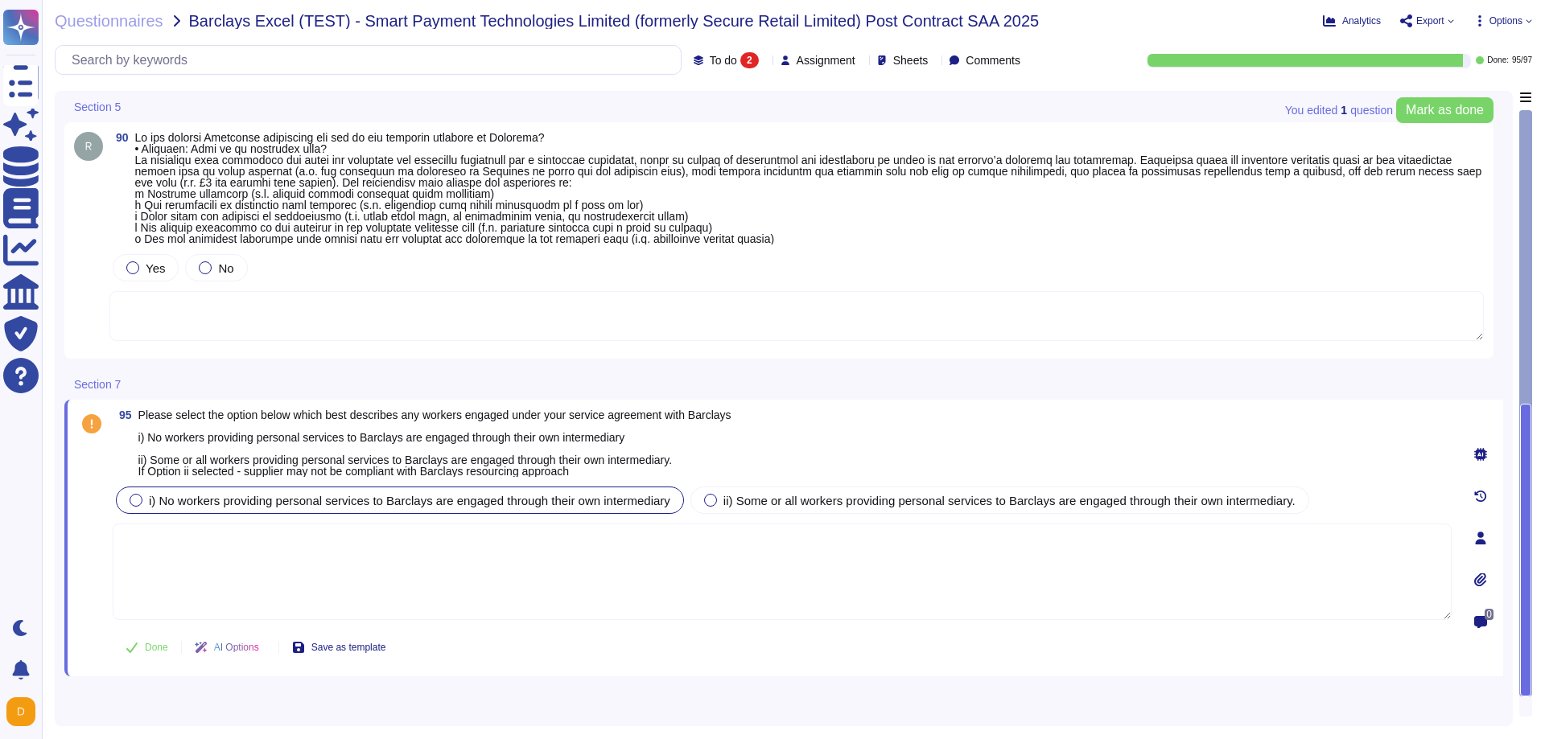
drag, startPoint x: 1541, startPoint y: 594, endPoint x: 1542, endPoint y: 610, distance: 16.2
click at [1542, 610] on div "Questionnaires Barclays Excel (TEST) - Smart Payment Technologies Limited (form…" at bounding box center [793, 369] width 1503 height 739
click at [154, 643] on span "Done" at bounding box center [156, 648] width 23 height 10
